Goal: Information Seeking & Learning: Learn about a topic

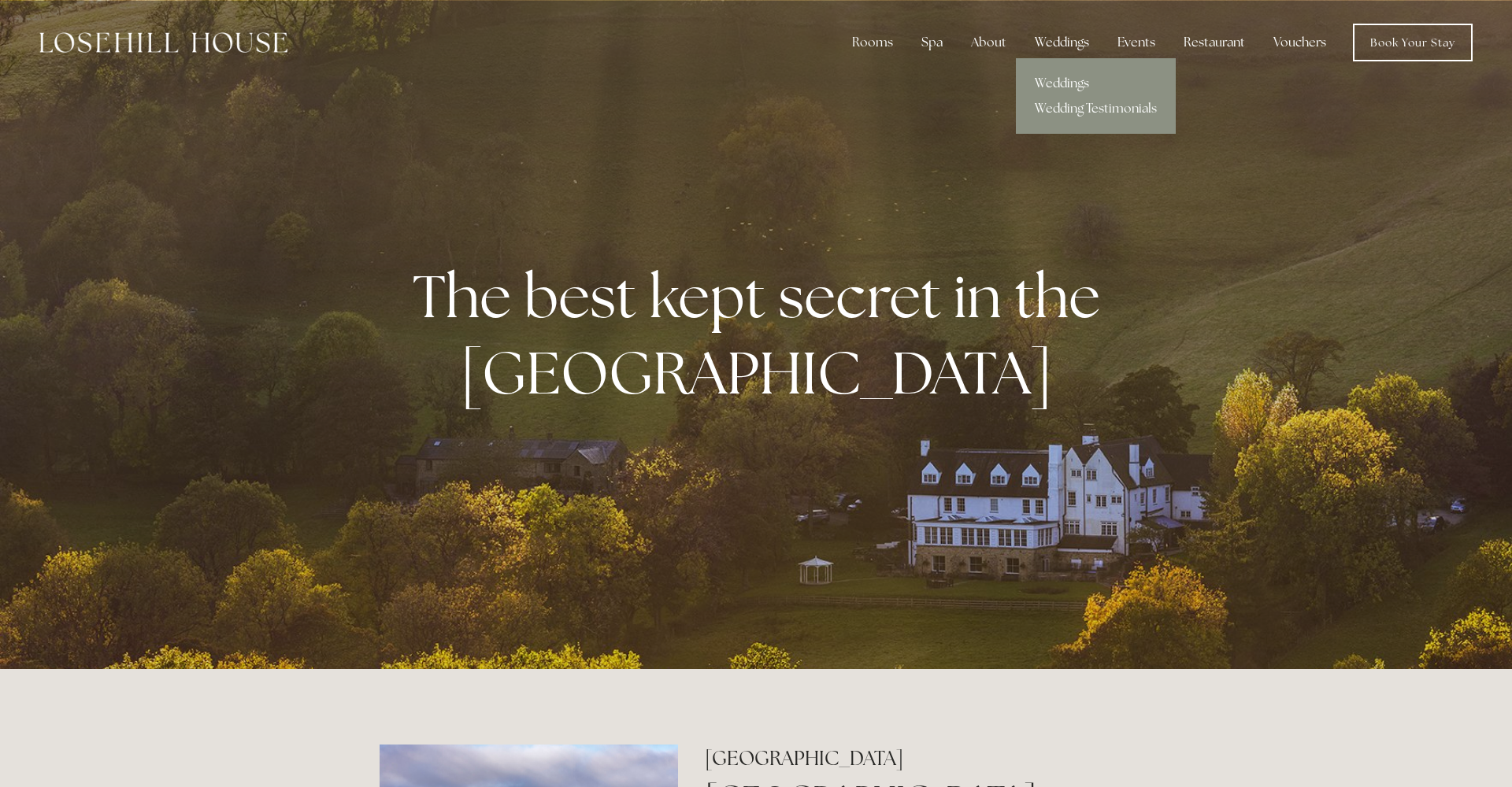
click at [1068, 49] on div "Weddings" at bounding box center [1062, 42] width 79 height 32
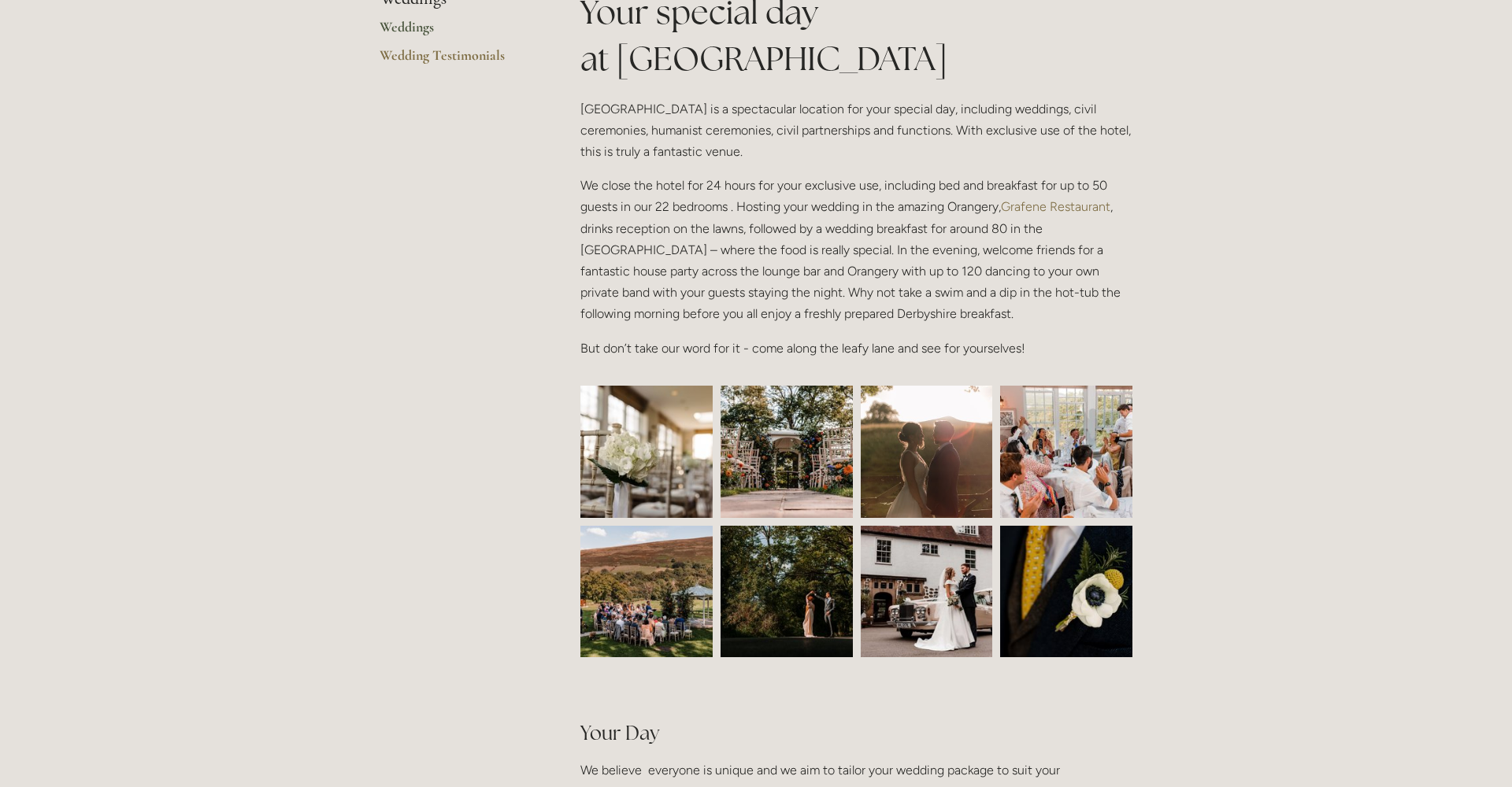
scroll to position [425, 0]
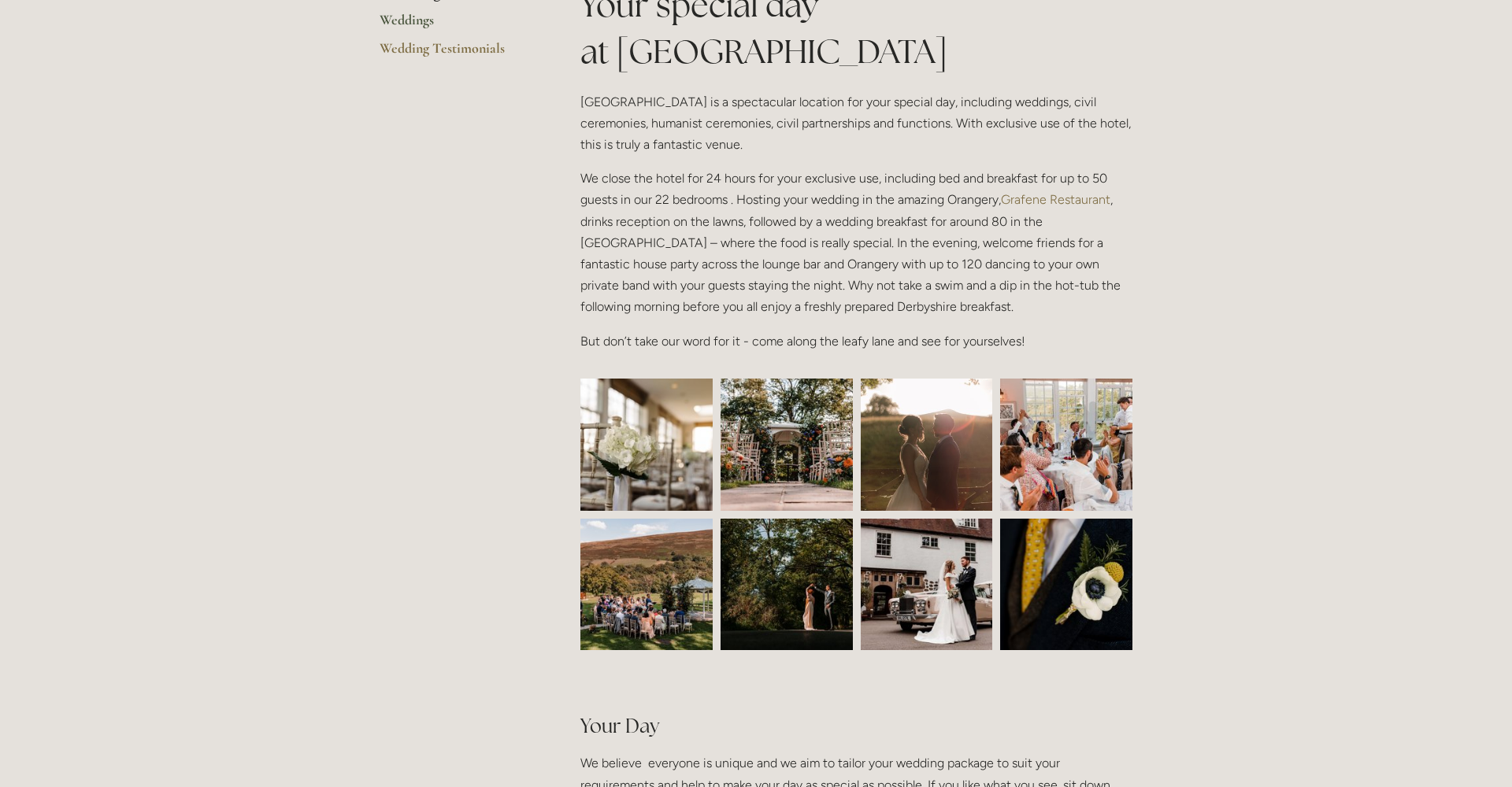
click at [681, 446] on img at bounding box center [646, 444] width 199 height 132
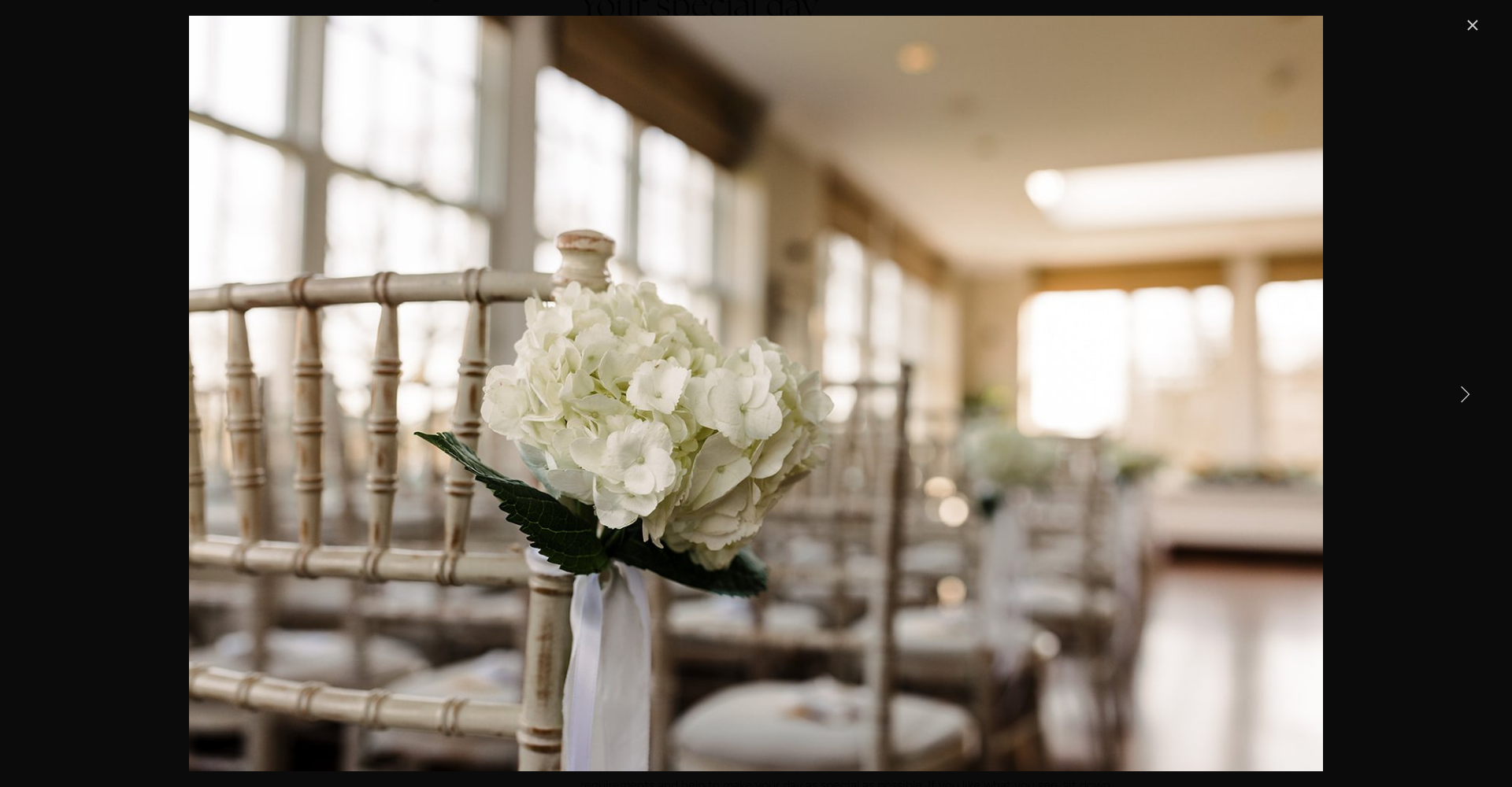
click at [1471, 395] on link "Next Item" at bounding box center [1464, 393] width 35 height 35
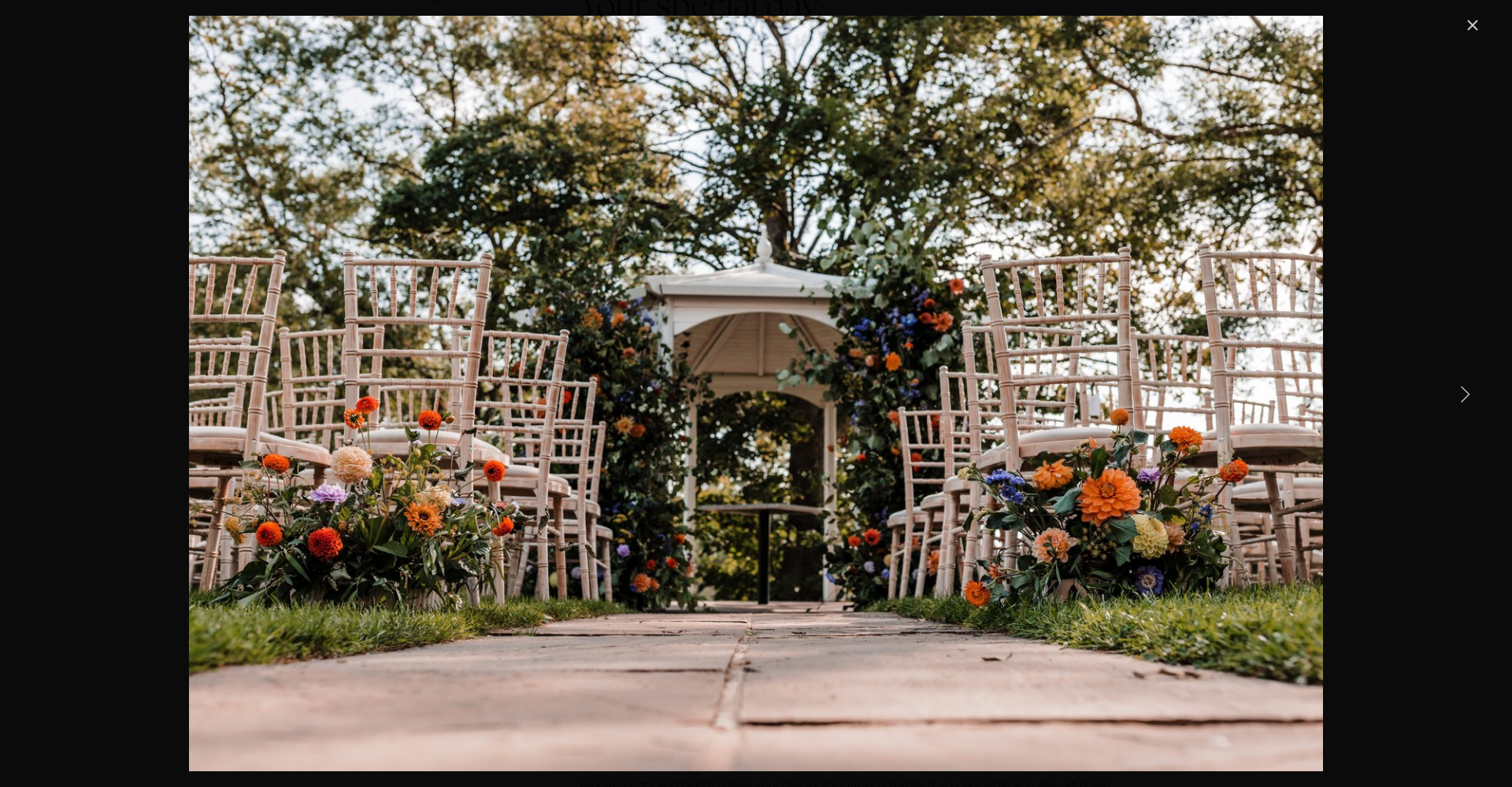
click at [1471, 395] on link "Next Item" at bounding box center [1464, 393] width 35 height 35
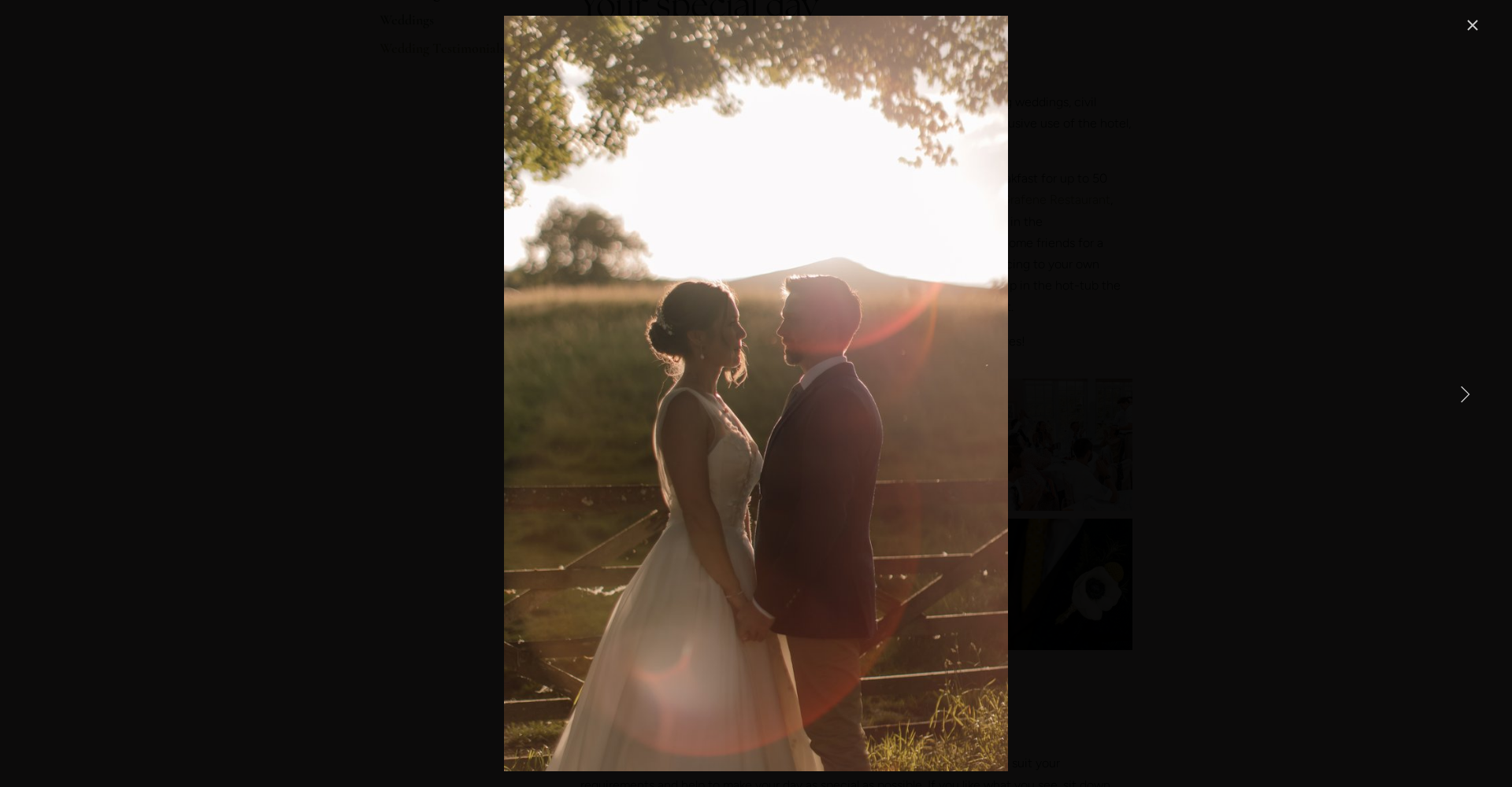
click at [1471, 395] on link "Next Item" at bounding box center [1464, 393] width 35 height 35
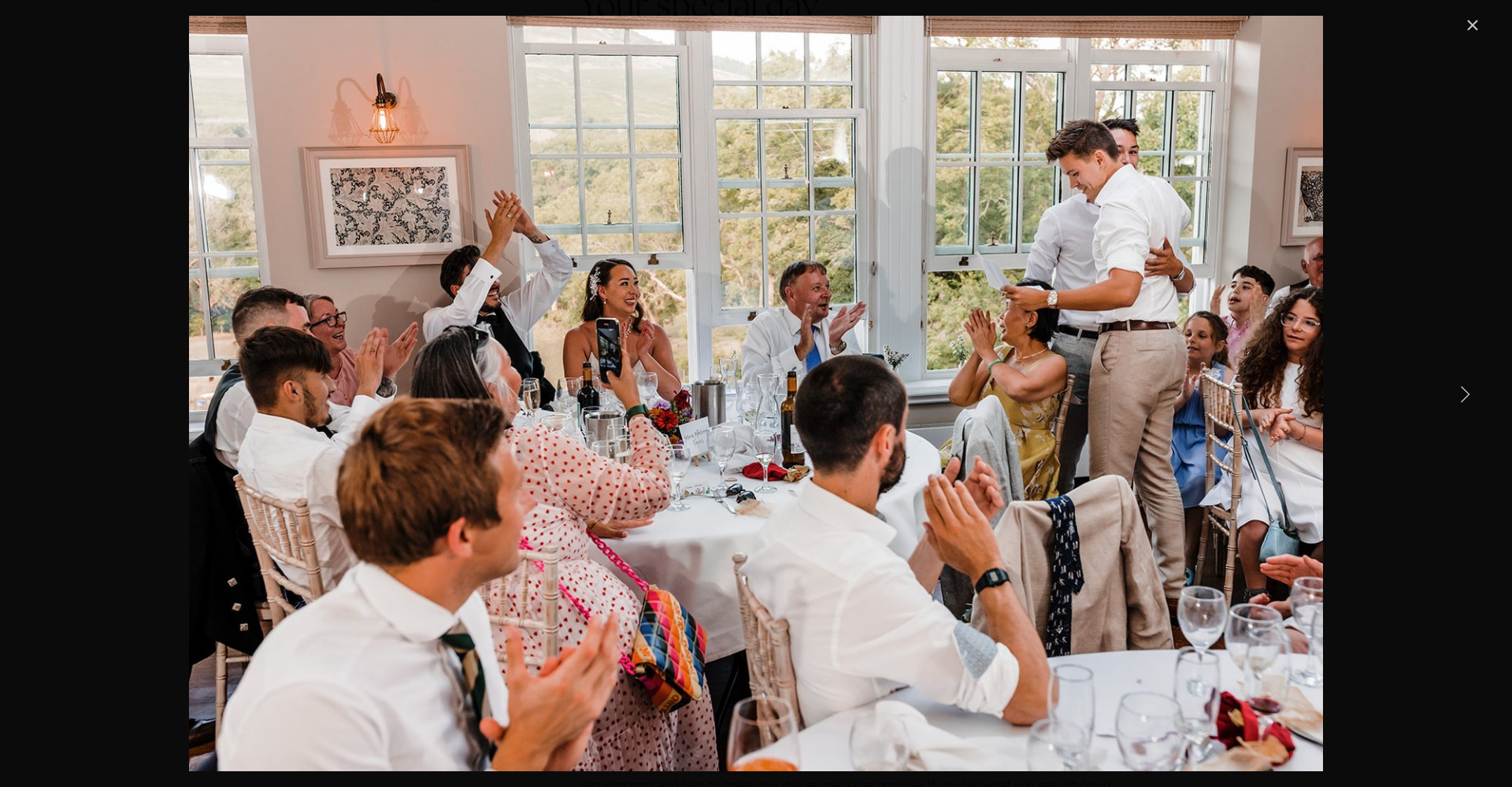
click at [1471, 395] on link "Next Item" at bounding box center [1464, 393] width 35 height 35
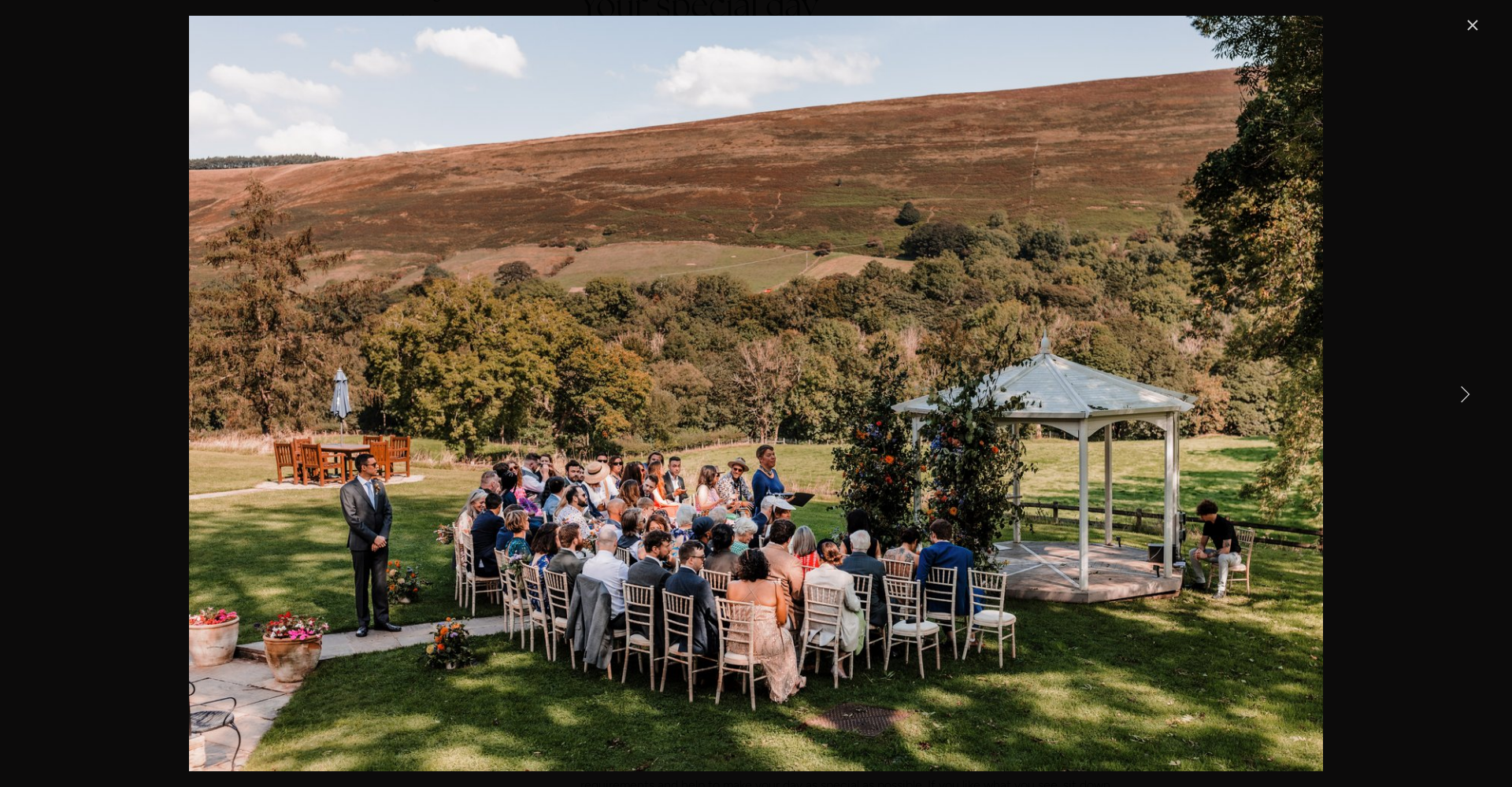
click at [1471, 395] on link "Next Item" at bounding box center [1464, 393] width 35 height 35
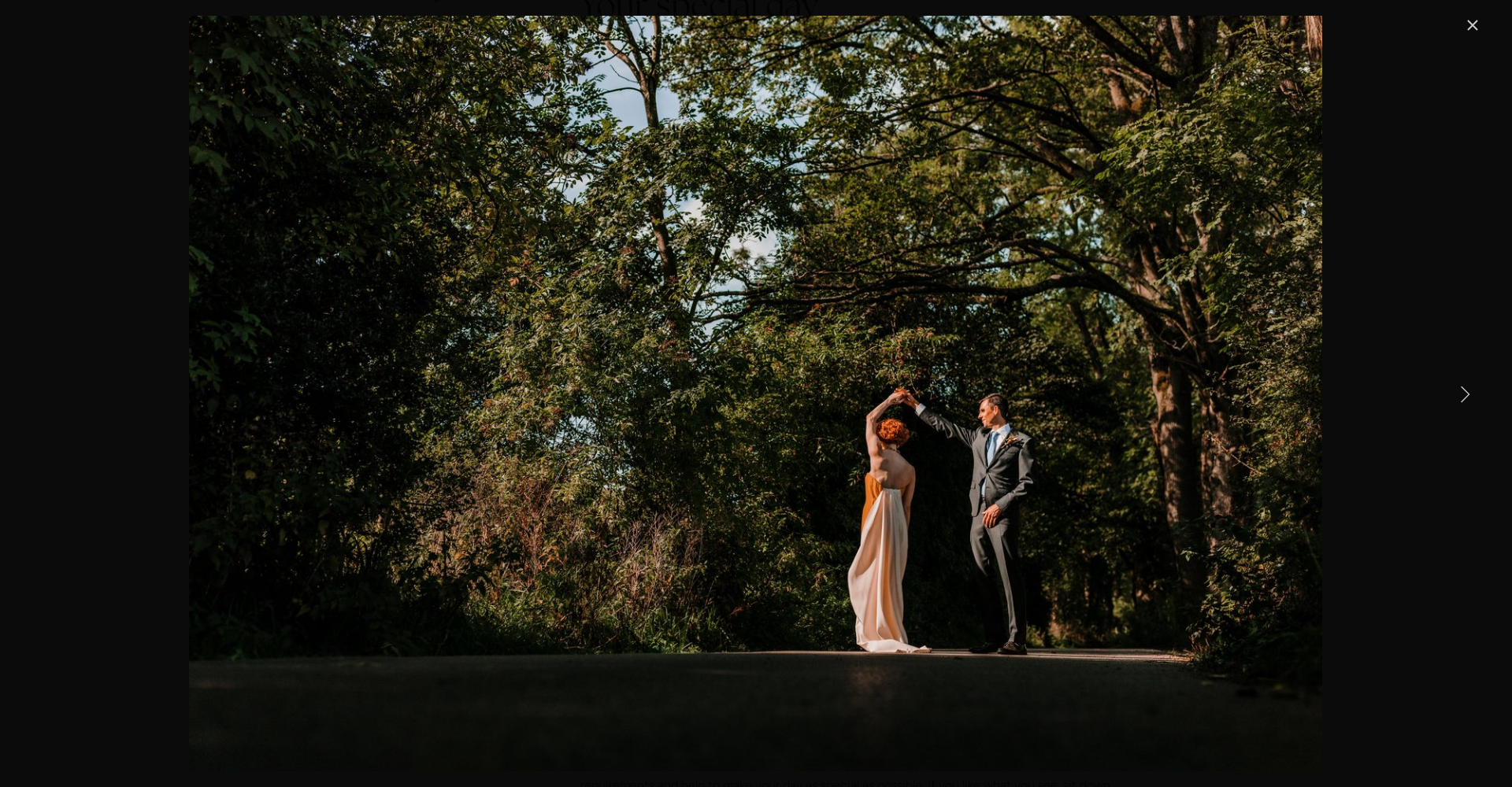
click at [1471, 395] on link "Next Item" at bounding box center [1464, 393] width 35 height 35
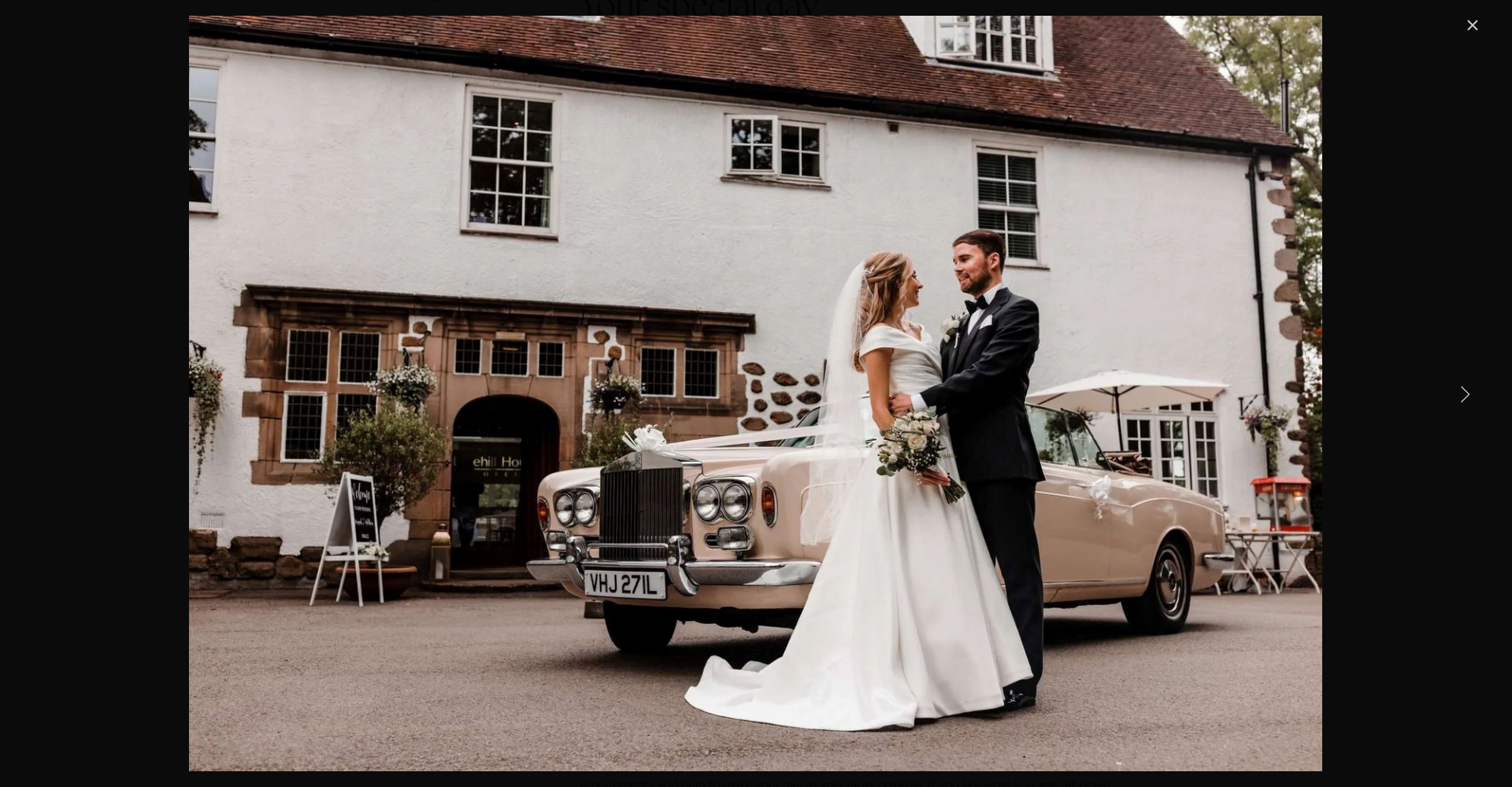
click at [1471, 395] on link "Next Item" at bounding box center [1464, 393] width 35 height 35
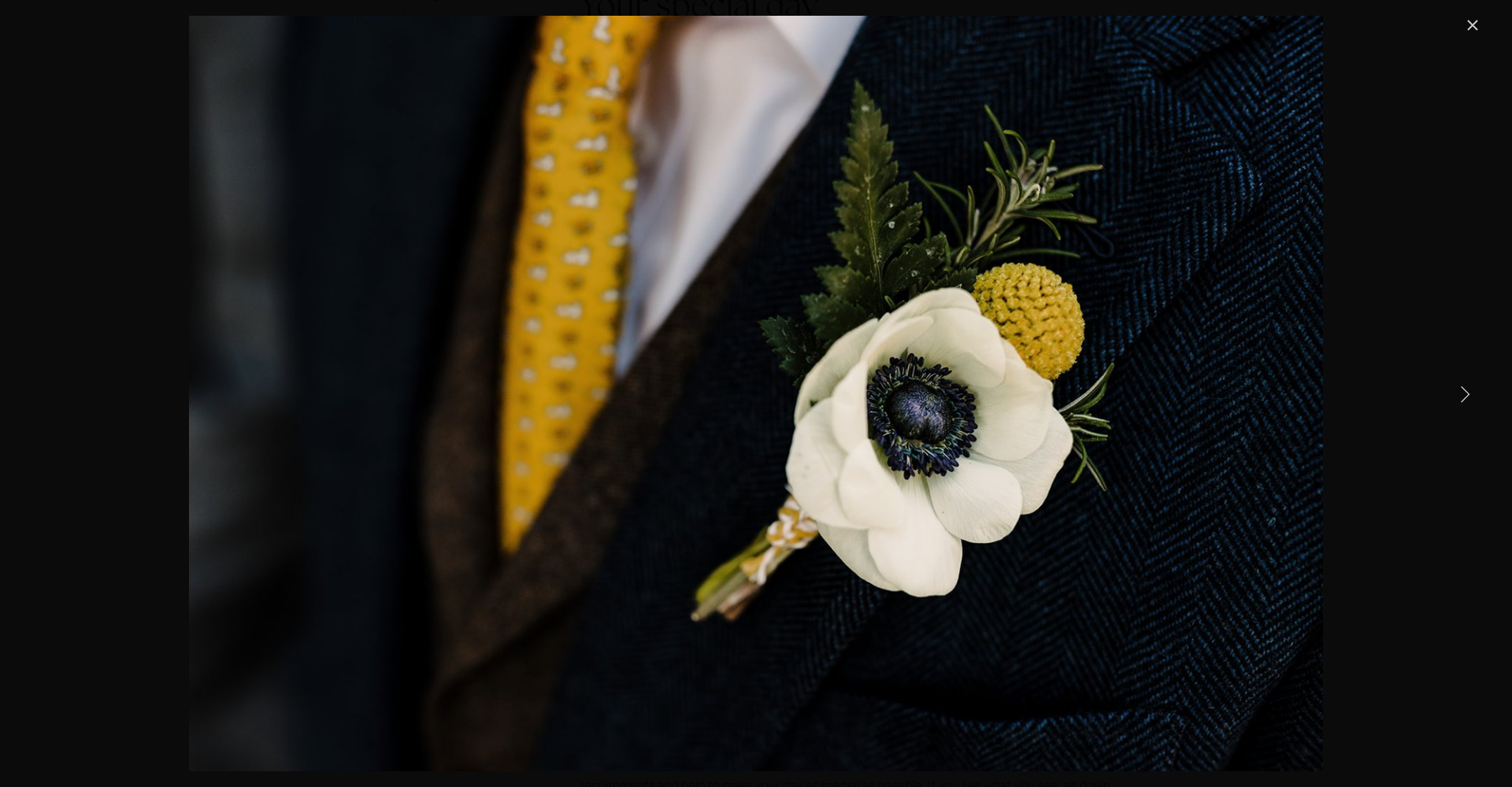
click at [1471, 395] on link "Next Item" at bounding box center [1464, 393] width 35 height 35
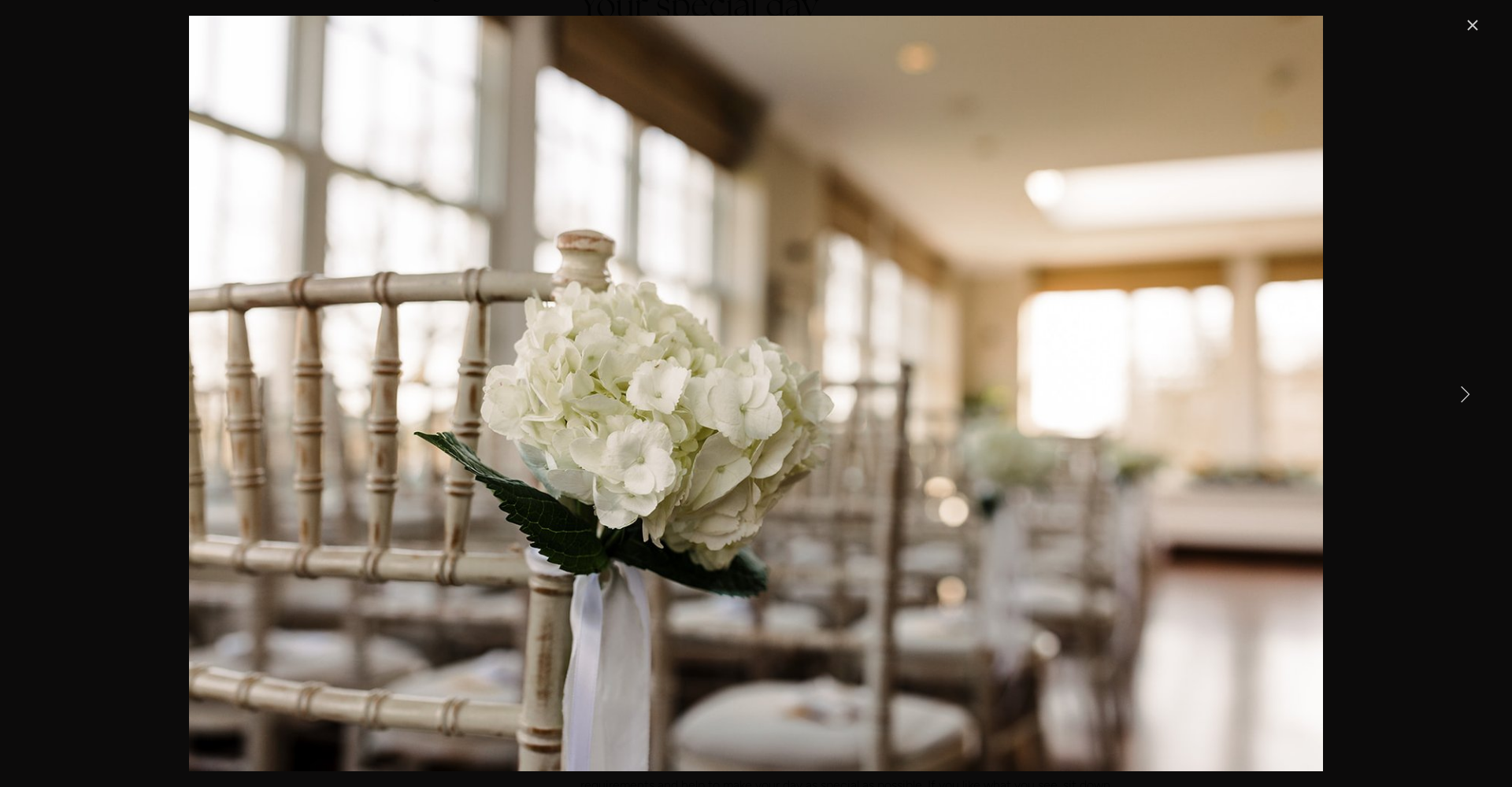
click at [1471, 395] on link "Next Item" at bounding box center [1464, 393] width 35 height 35
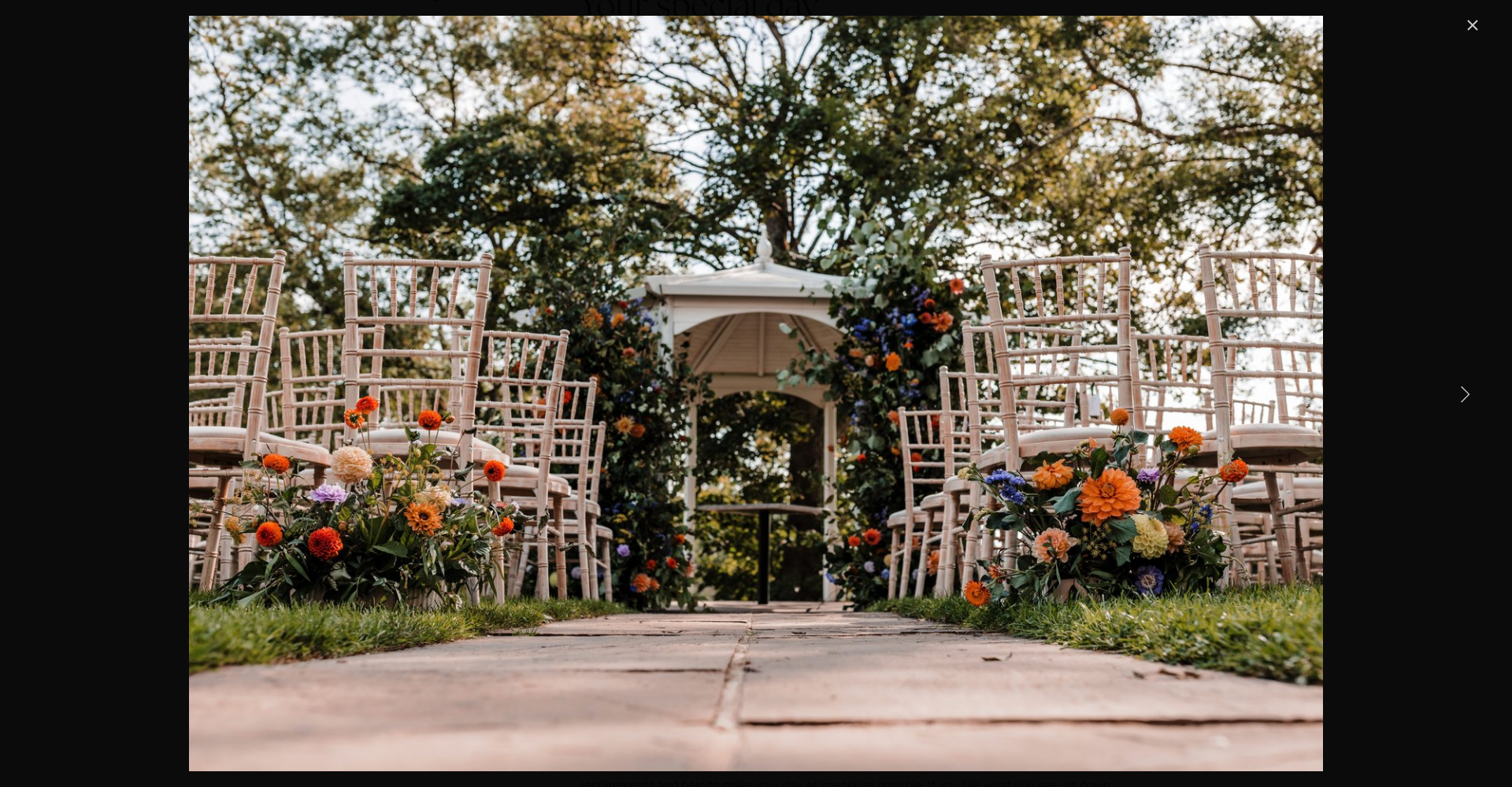
click at [1486, 17] on div "Exclusive-Use Wedding, in the Gazebo at Losehill House Exclusive-Use Wedding, i…" at bounding box center [756, 393] width 1512 height 787
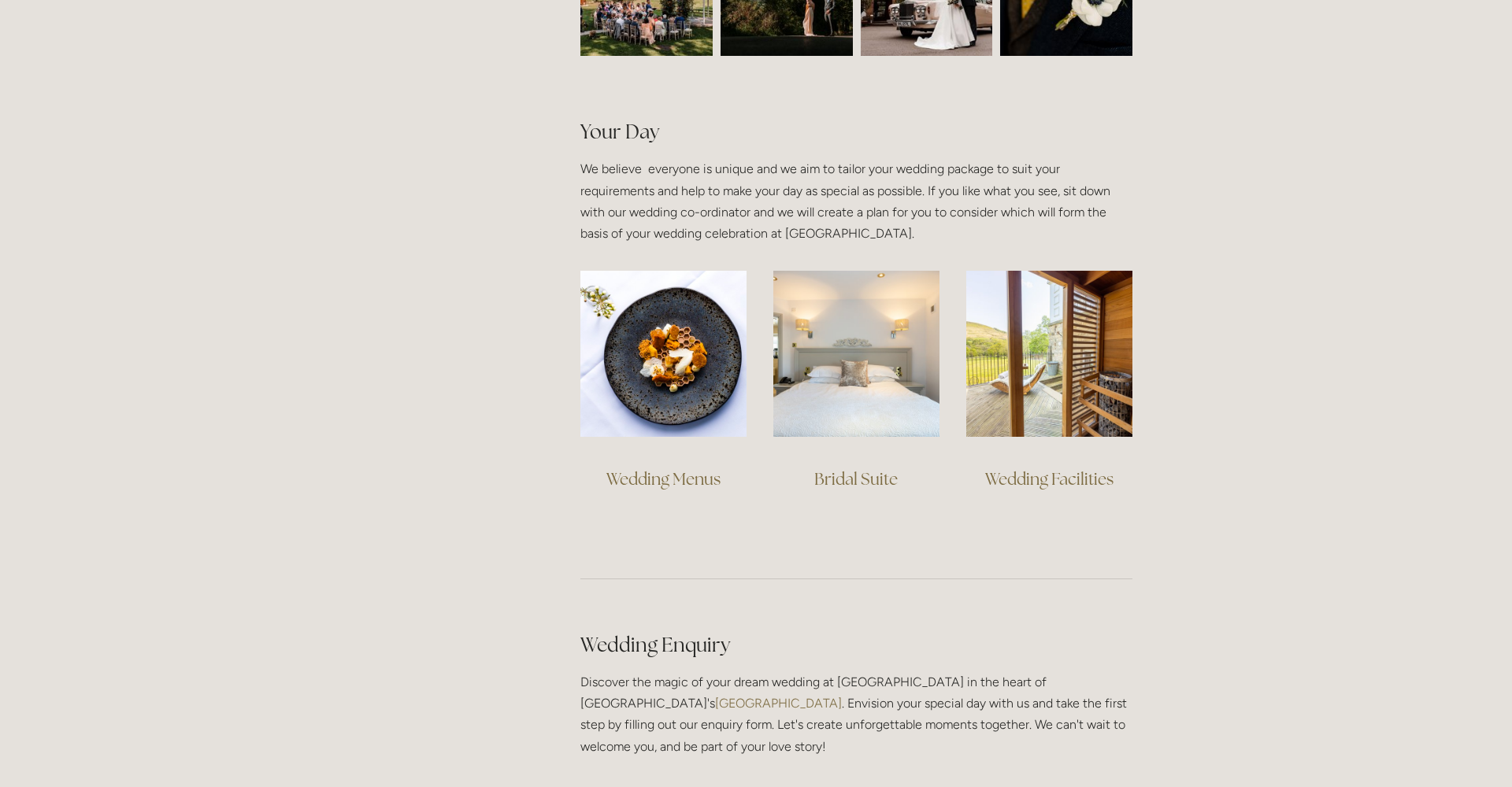
scroll to position [1065, 0]
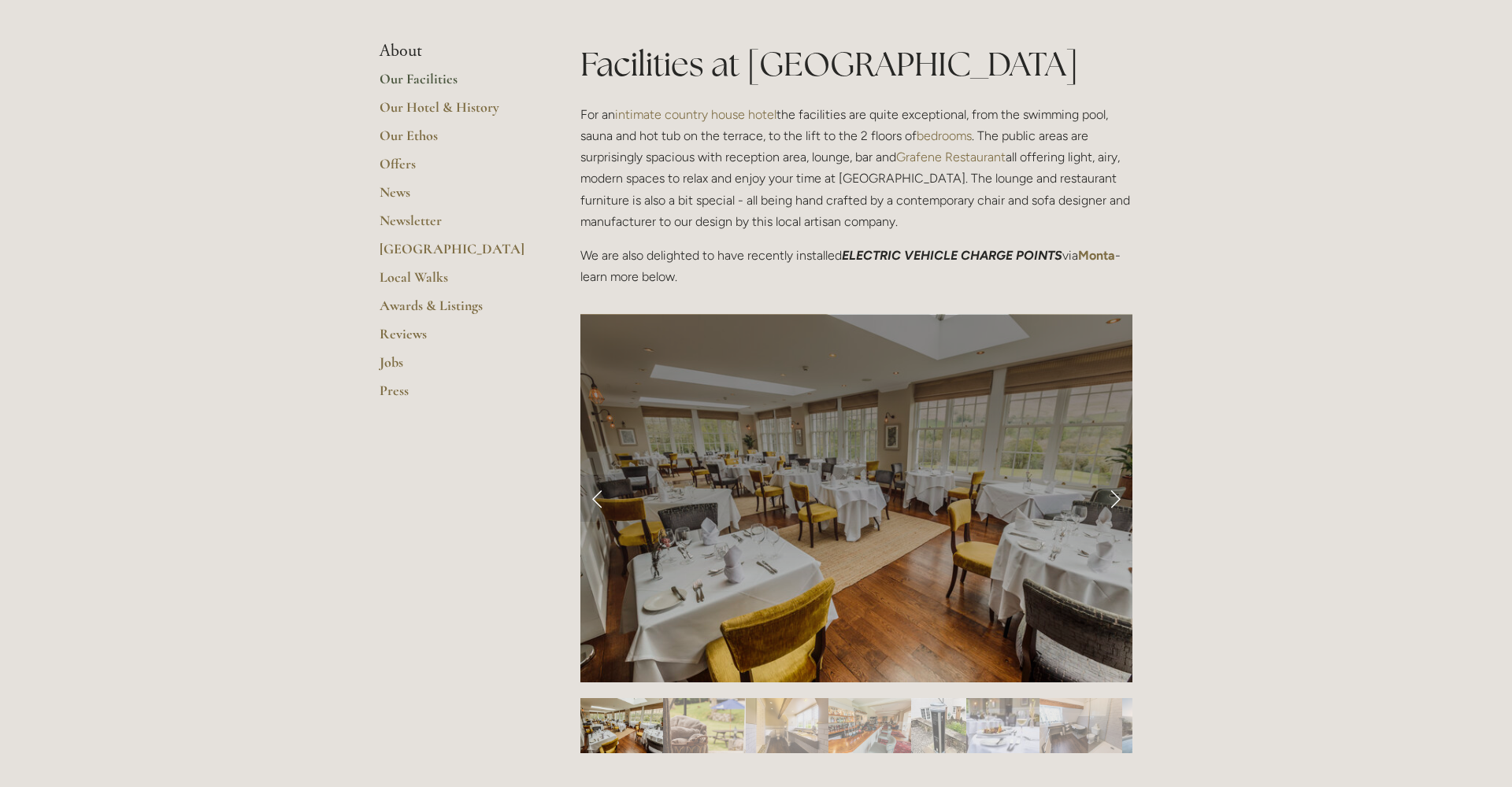
scroll to position [431, 0]
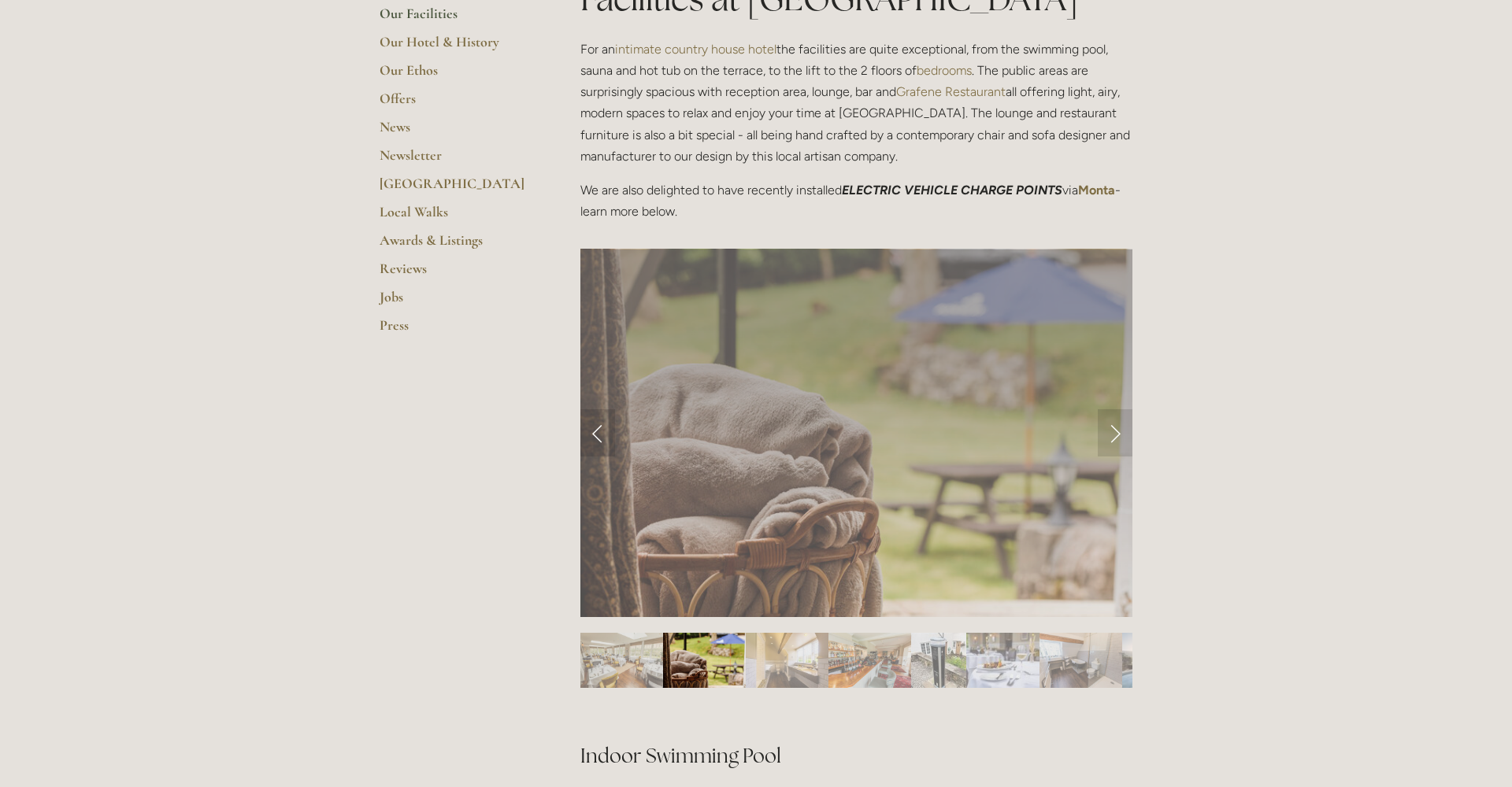
click at [876, 623] on div at bounding box center [856, 623] width 552 height 0
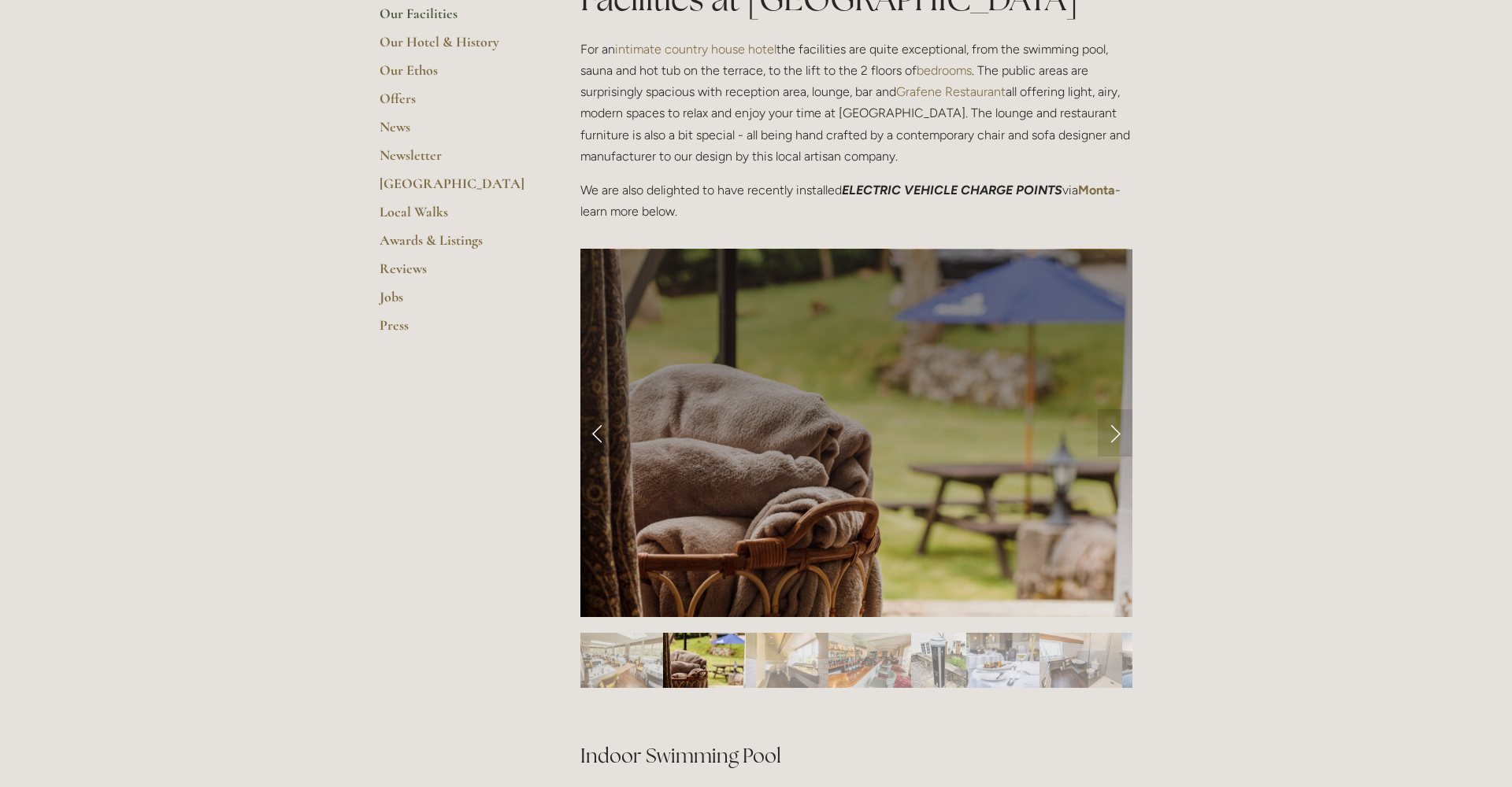
click at [794, 623] on div at bounding box center [856, 623] width 552 height 0
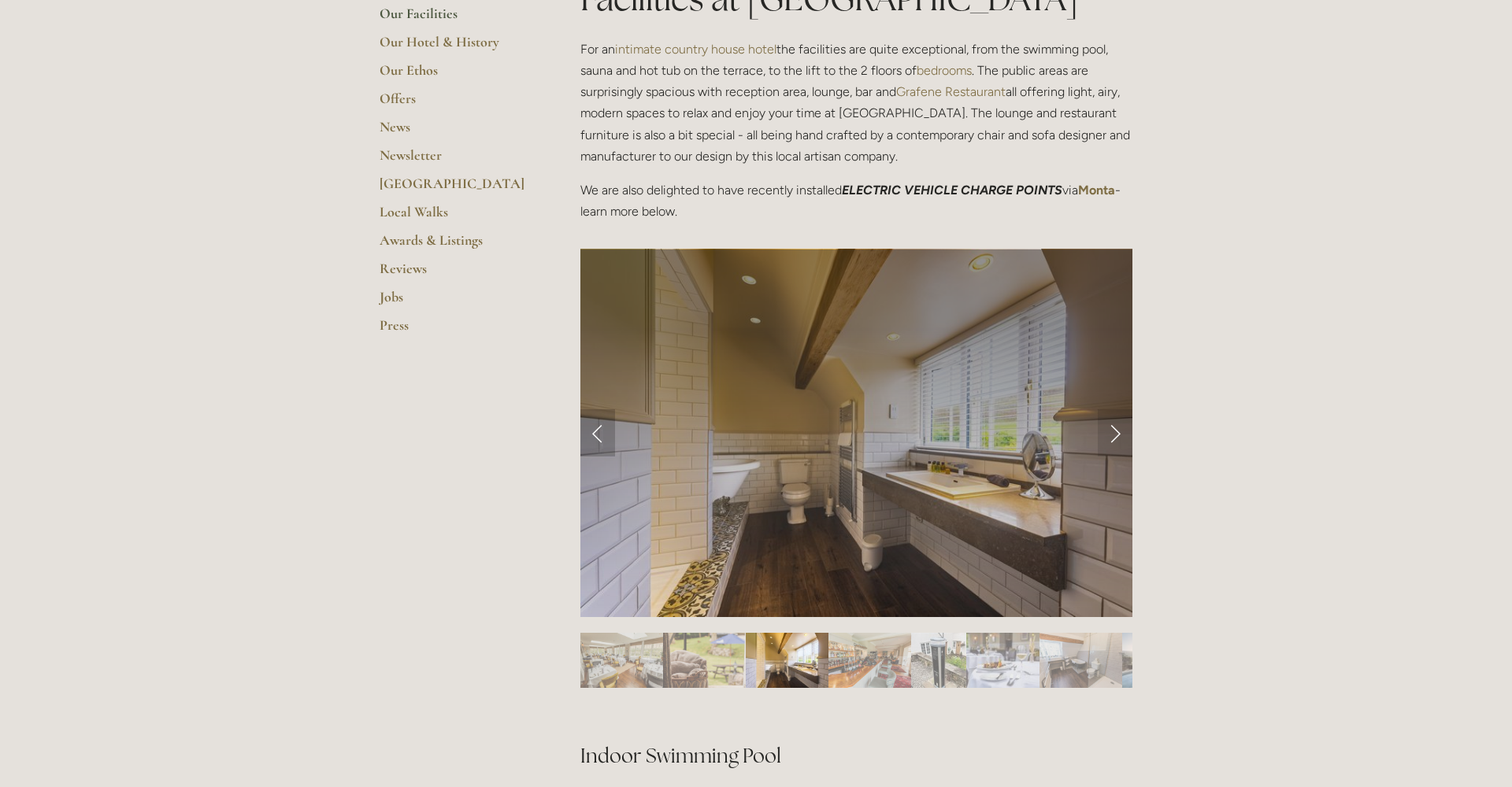
click at [600, 445] on link "Previous Slide" at bounding box center [598, 432] width 35 height 47
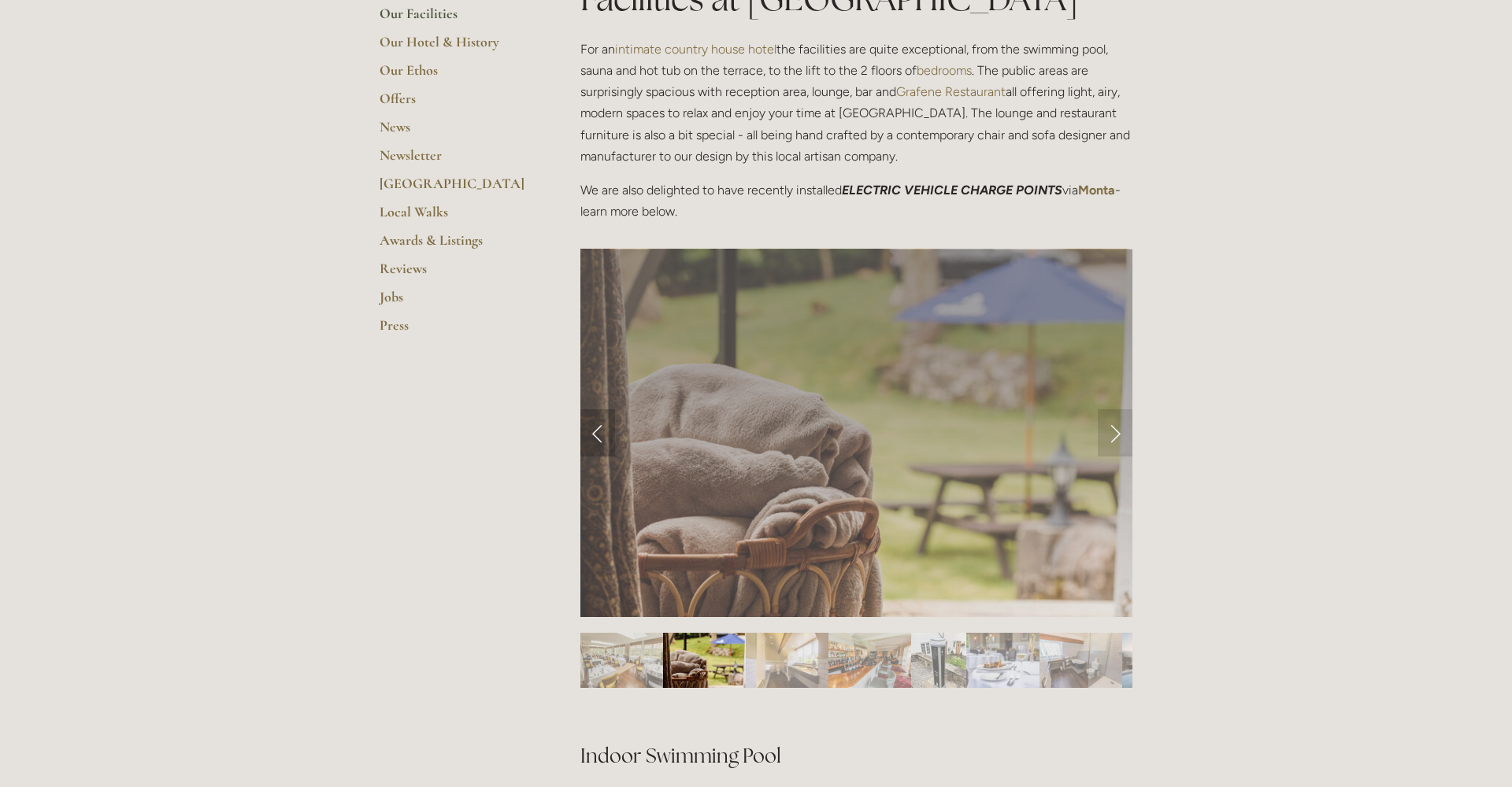
click at [600, 445] on link "Previous Slide" at bounding box center [598, 432] width 35 height 47
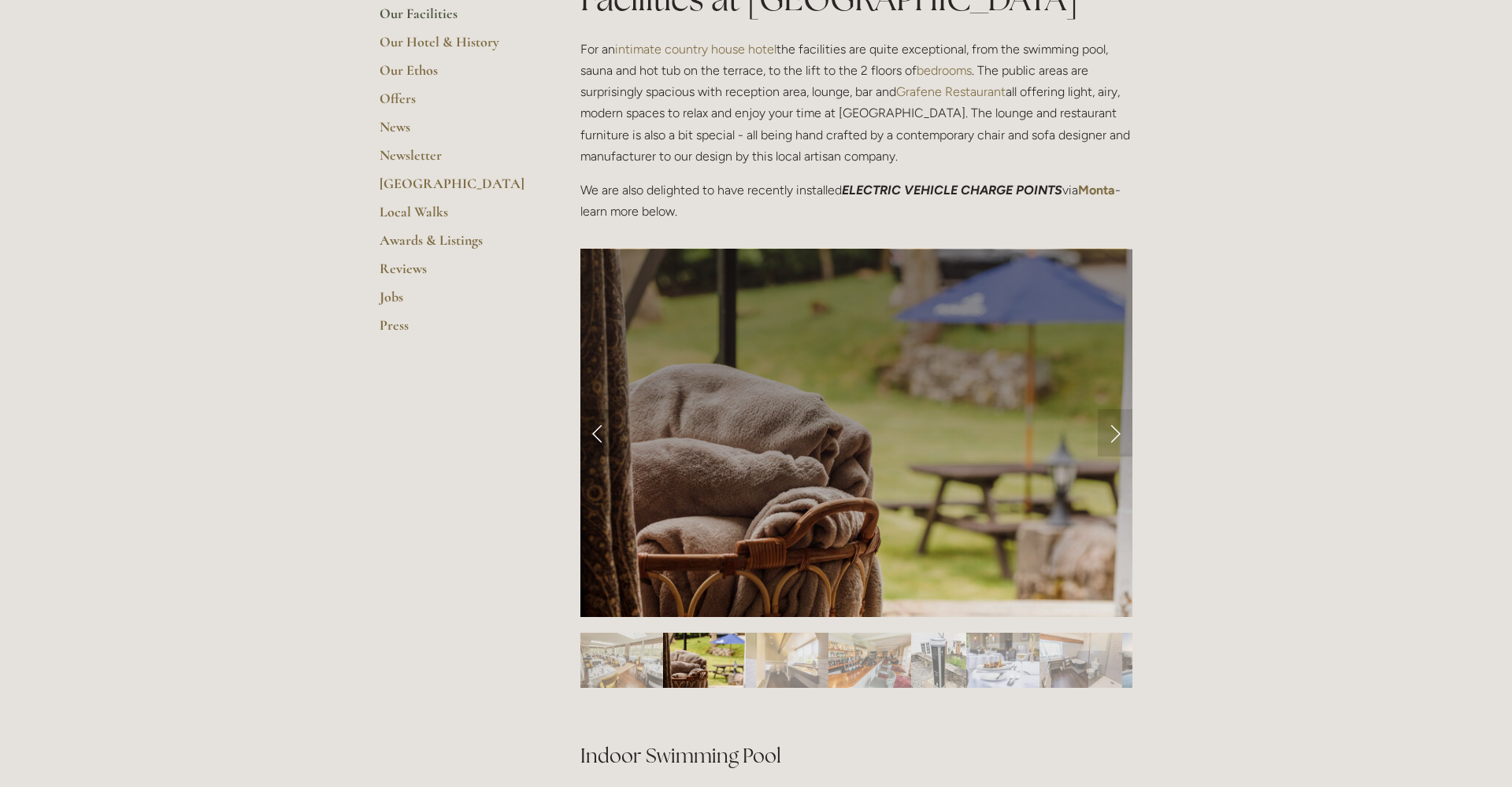
click at [600, 445] on link "Previous Slide" at bounding box center [598, 432] width 35 height 47
click at [1115, 434] on link "Next Slide" at bounding box center [1115, 432] width 35 height 47
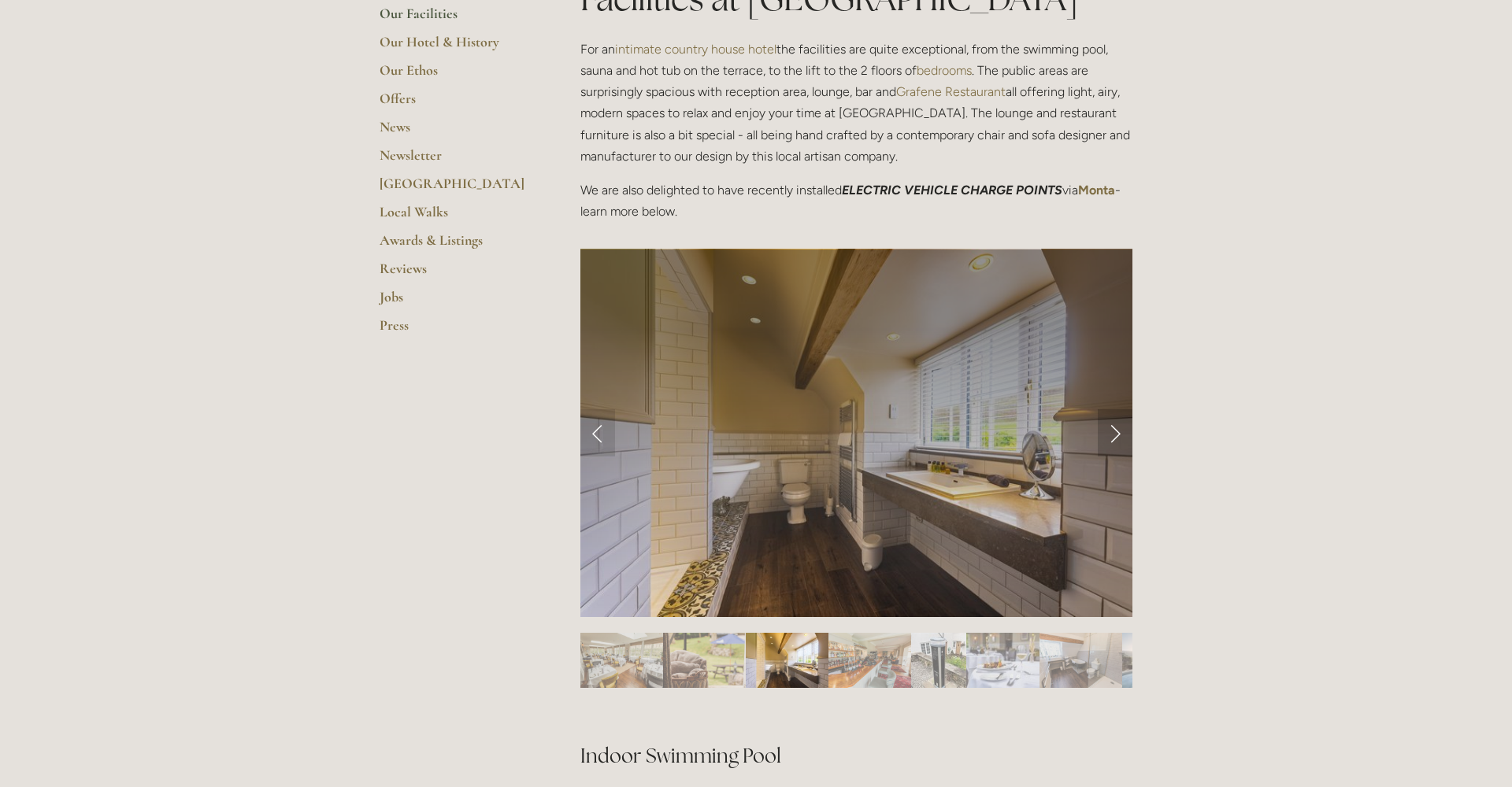
click at [1115, 434] on link "Next Slide" at bounding box center [1115, 432] width 35 height 47
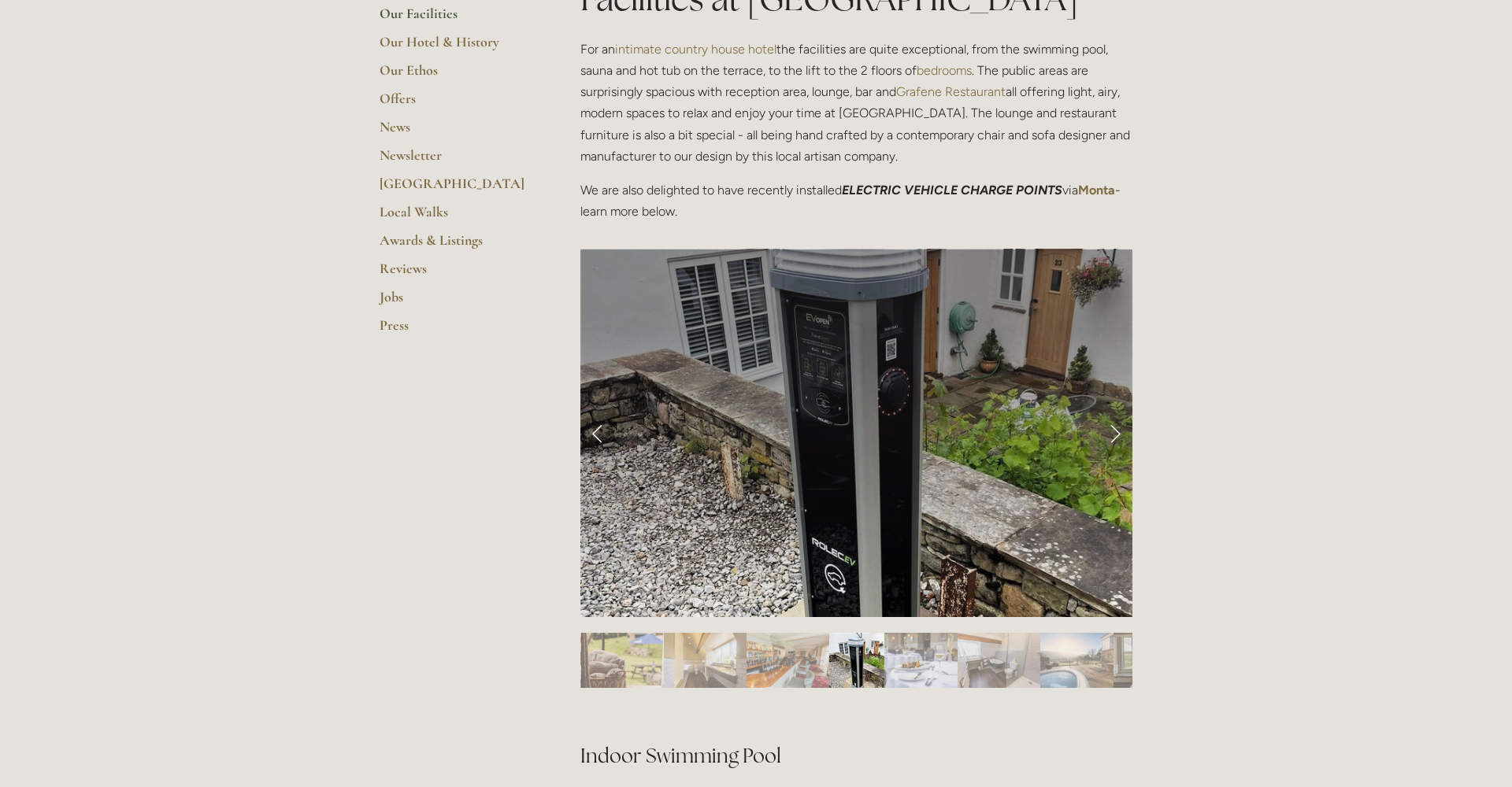
click at [591, 425] on link "Previous Slide" at bounding box center [598, 432] width 35 height 47
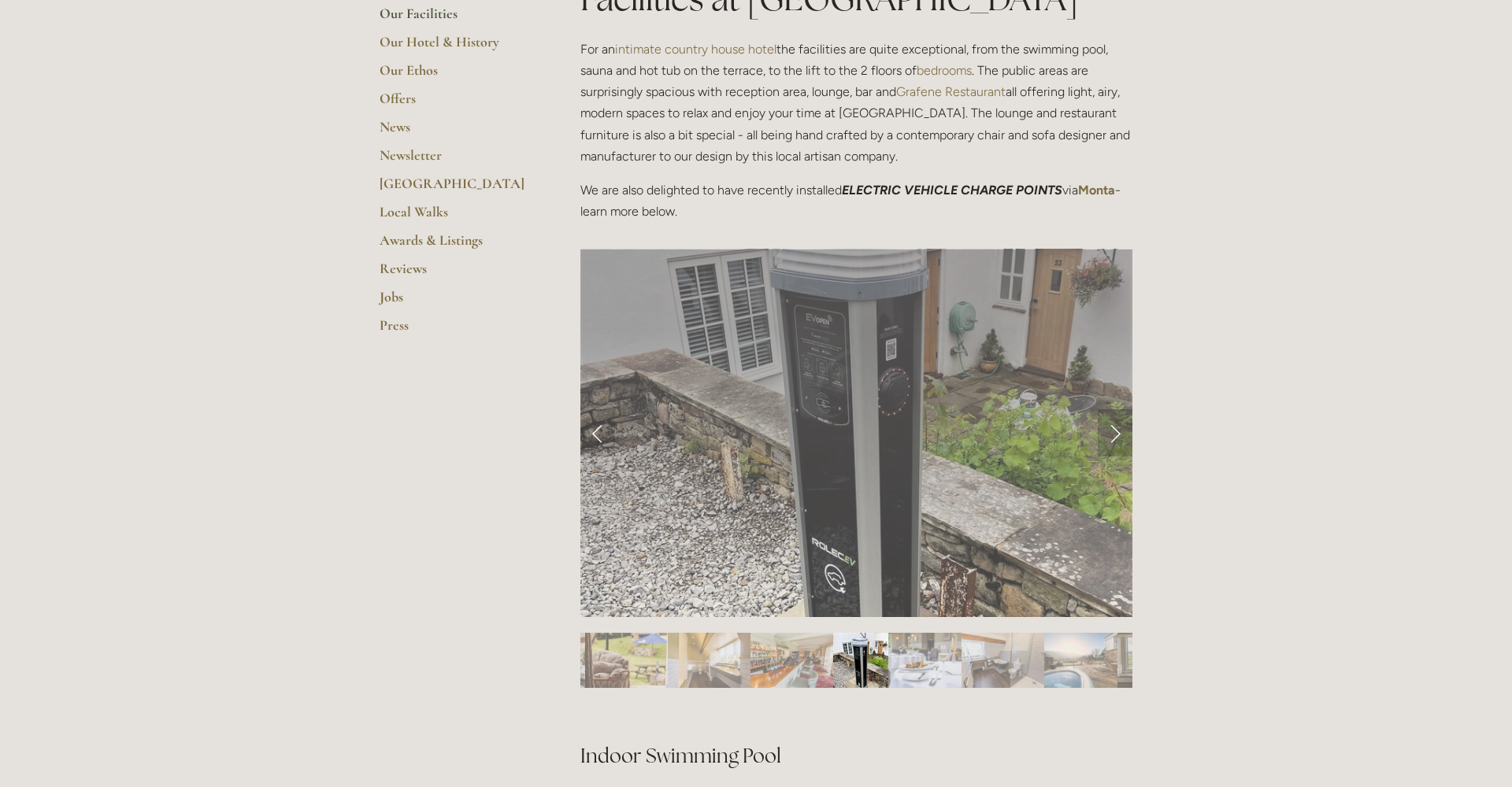
click at [1118, 431] on link "Next Slide" at bounding box center [1115, 432] width 35 height 47
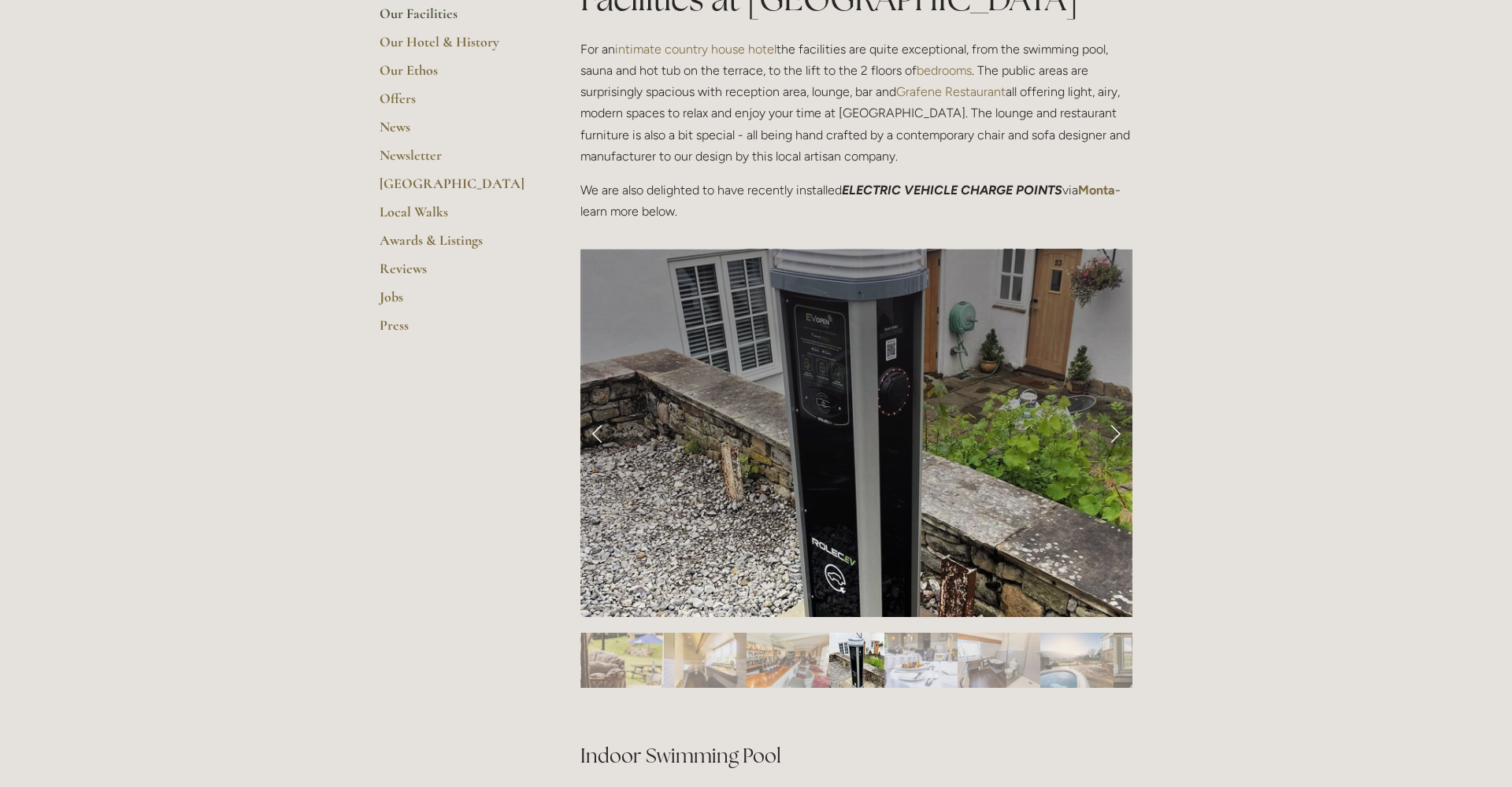
click at [1118, 431] on link "Next Slide" at bounding box center [1115, 432] width 35 height 47
click at [1117, 431] on link "Next Slide" at bounding box center [1115, 432] width 35 height 47
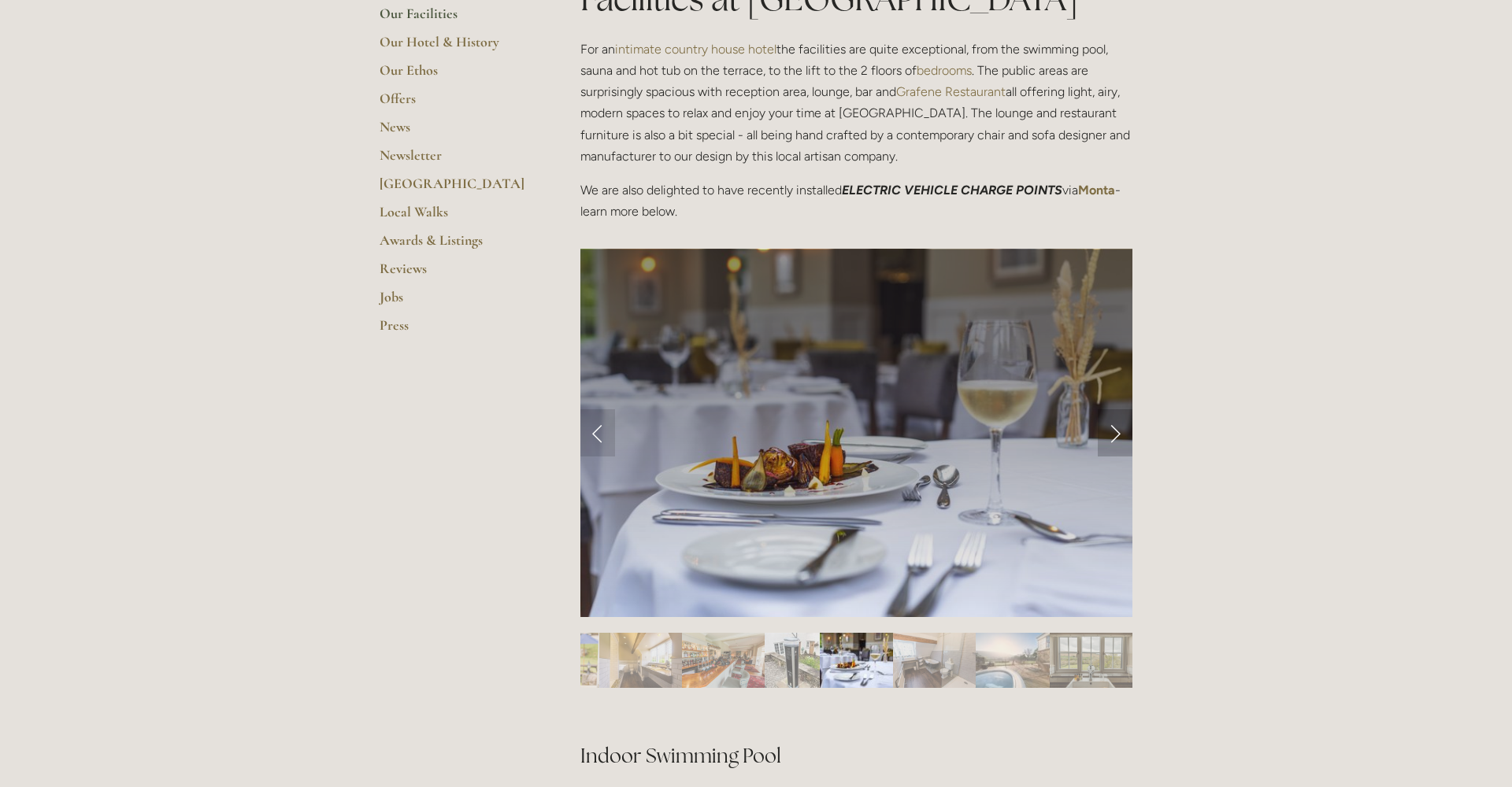
click at [1117, 431] on link "Next Slide" at bounding box center [1115, 432] width 35 height 47
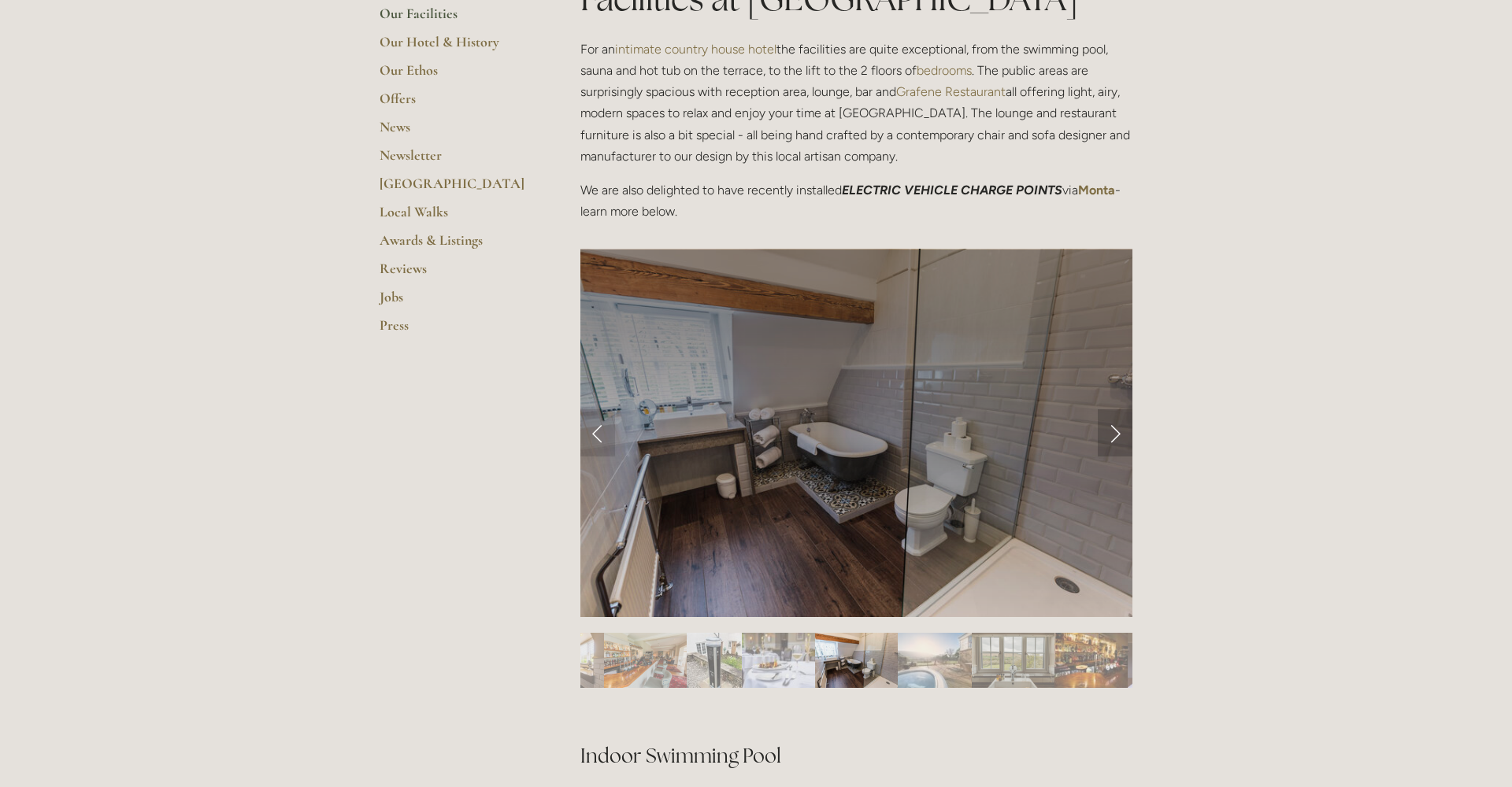
click at [1117, 431] on link "Next Slide" at bounding box center [1115, 432] width 35 height 47
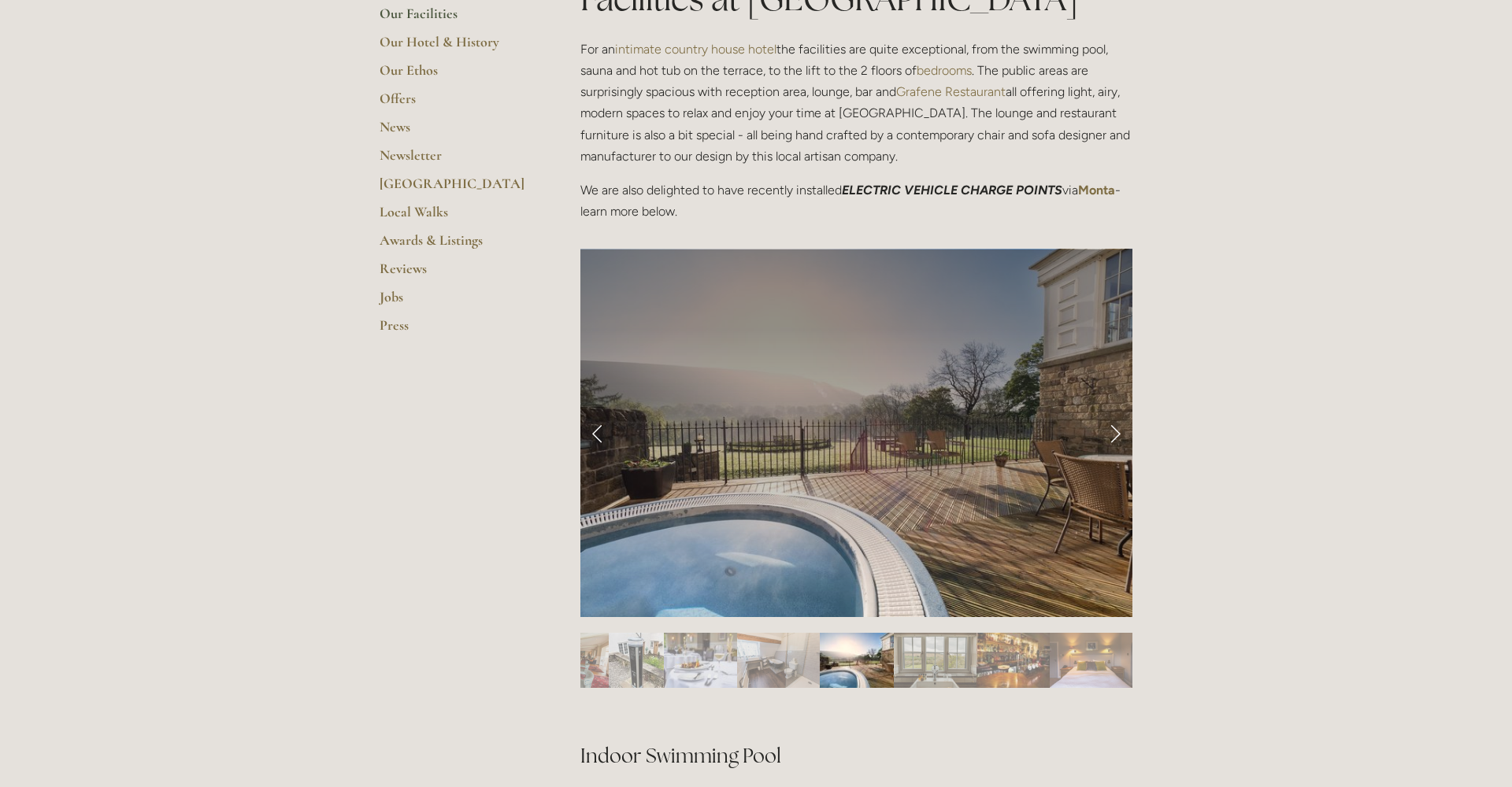
click at [1117, 431] on link "Next Slide" at bounding box center [1115, 432] width 35 height 47
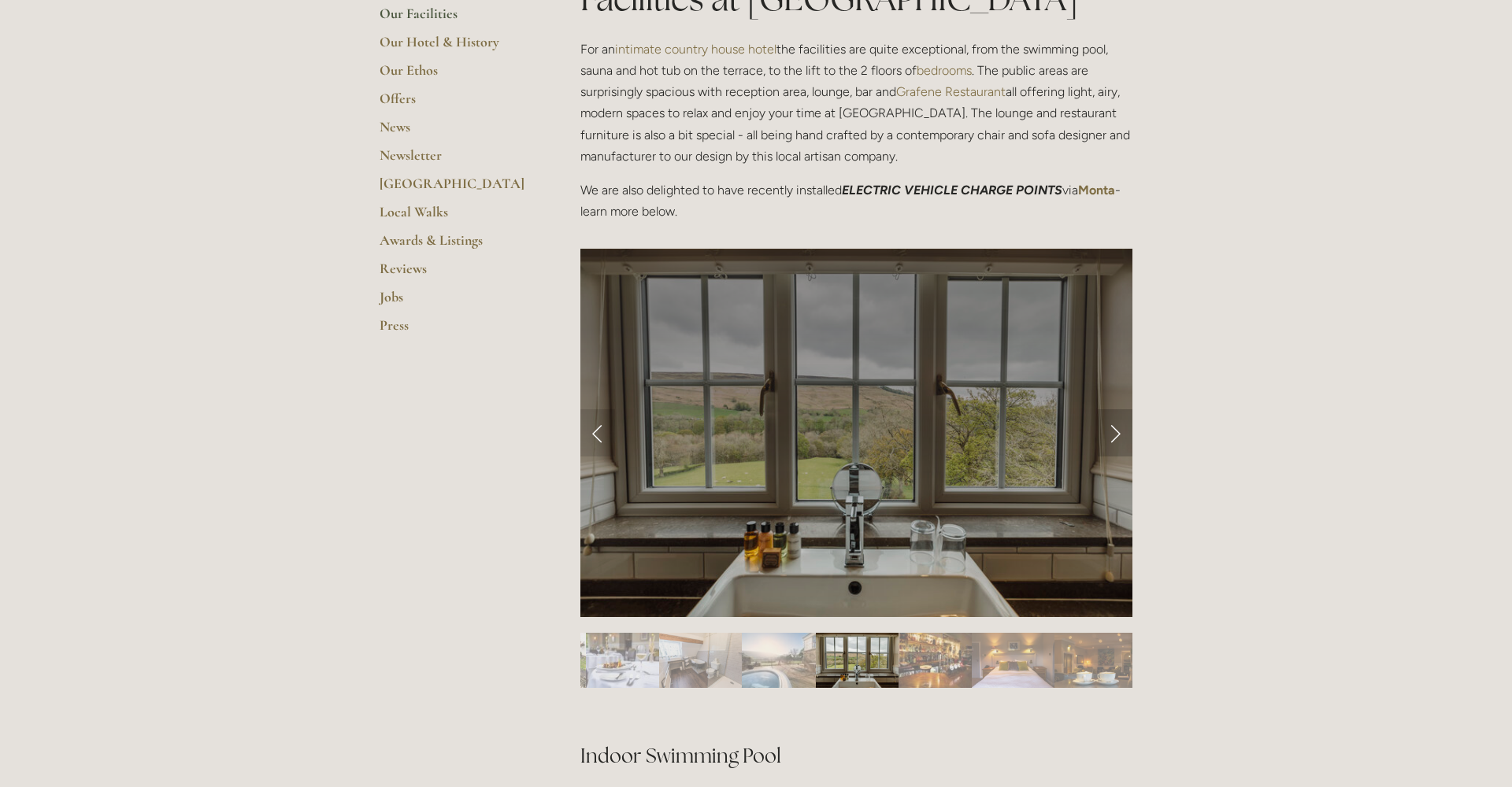
click at [1117, 431] on link "Next Slide" at bounding box center [1115, 432] width 35 height 47
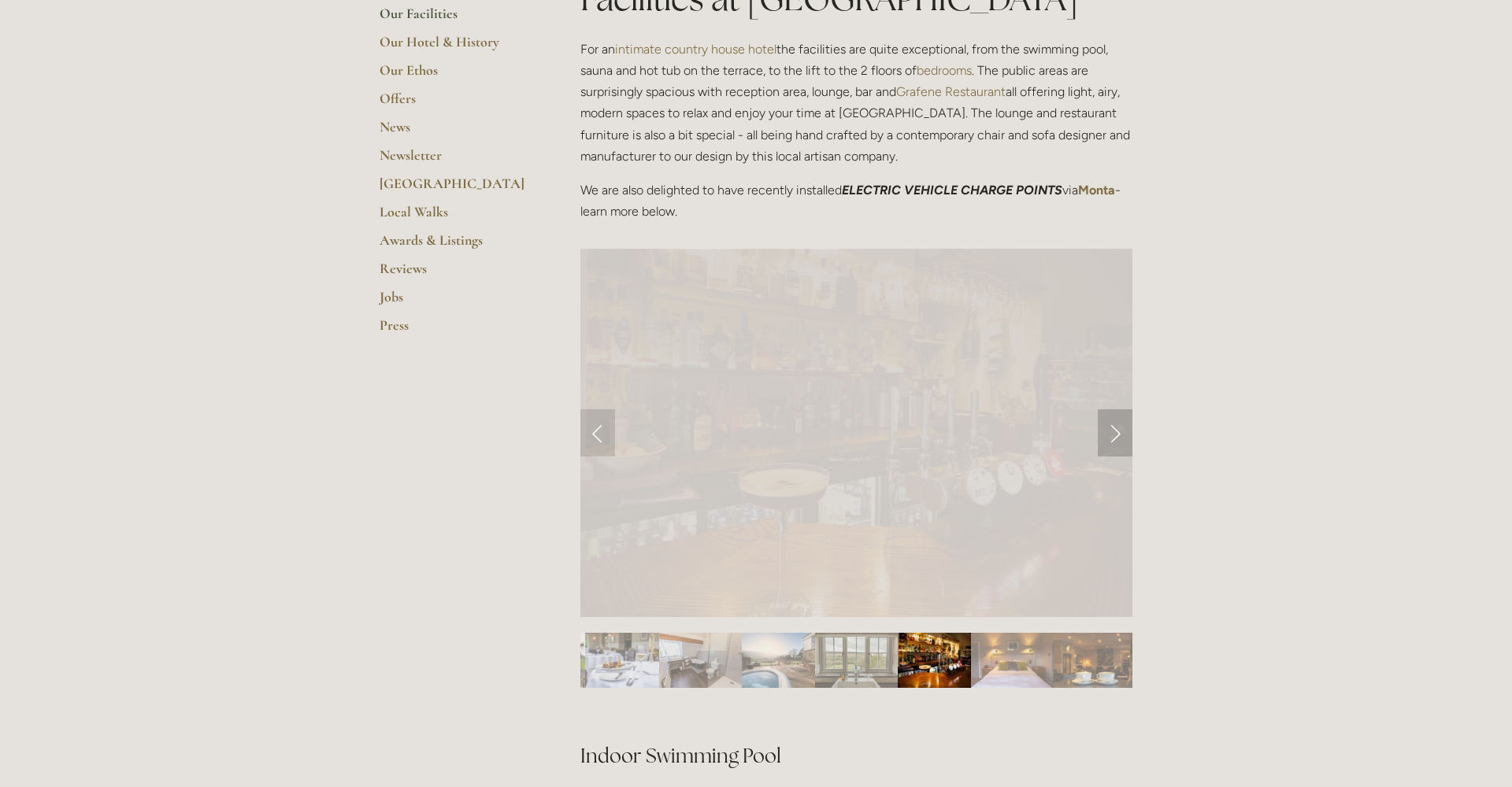
click at [1117, 431] on link "Next Slide" at bounding box center [1115, 432] width 35 height 47
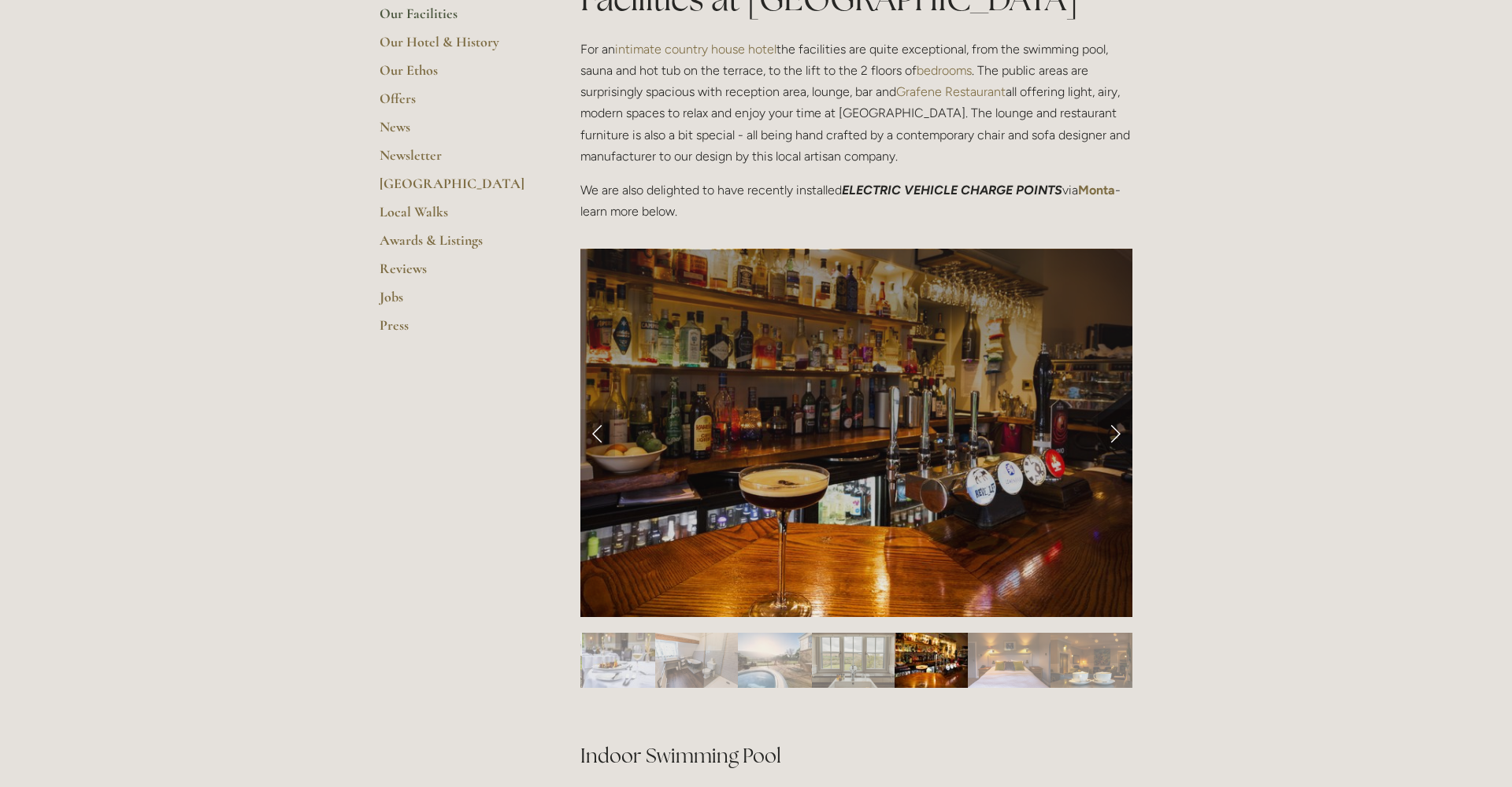
click at [1117, 431] on link "Next Slide" at bounding box center [1115, 432] width 35 height 47
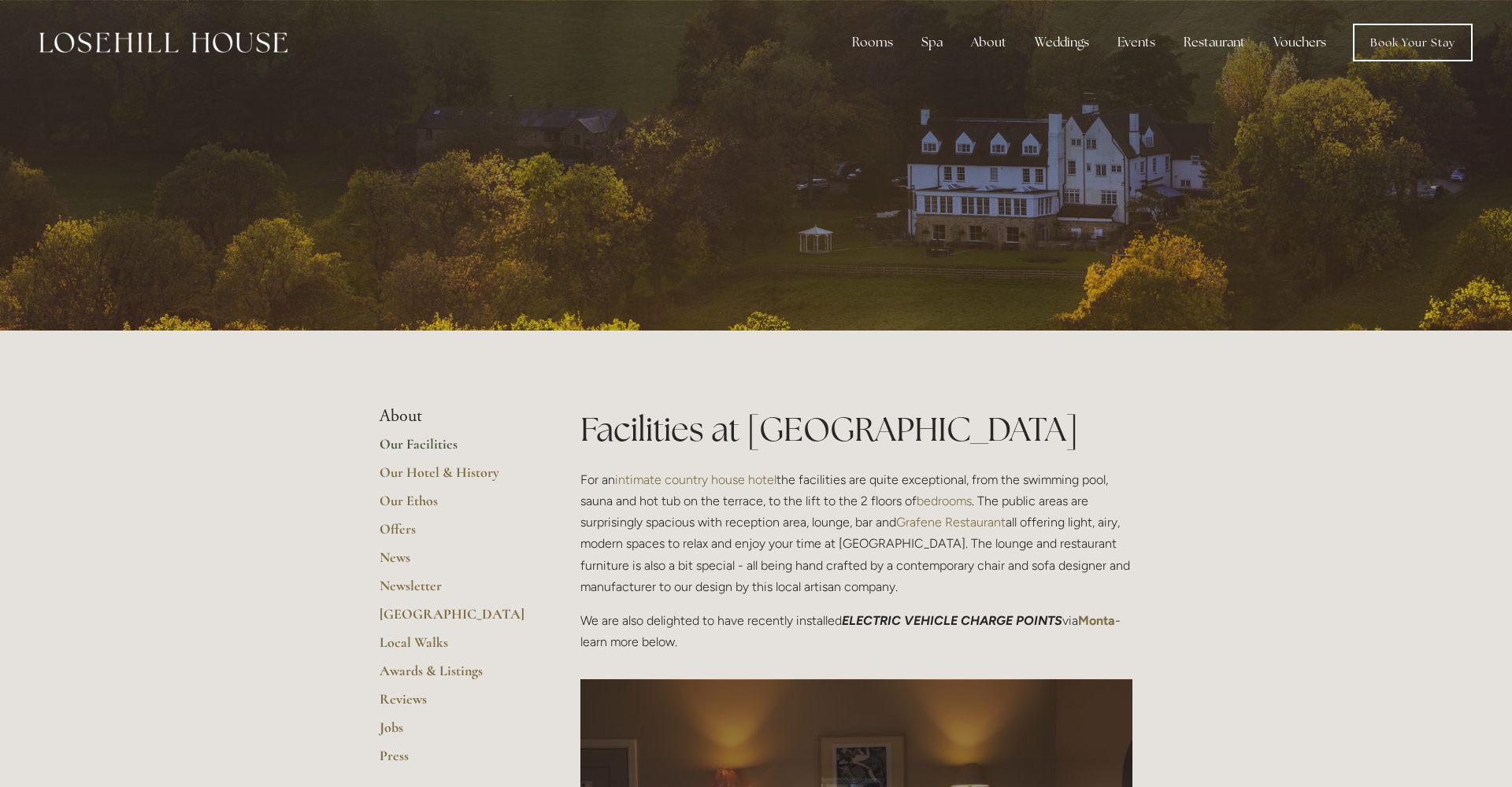
scroll to position [0, 0]
